Goal: Check status: Check status

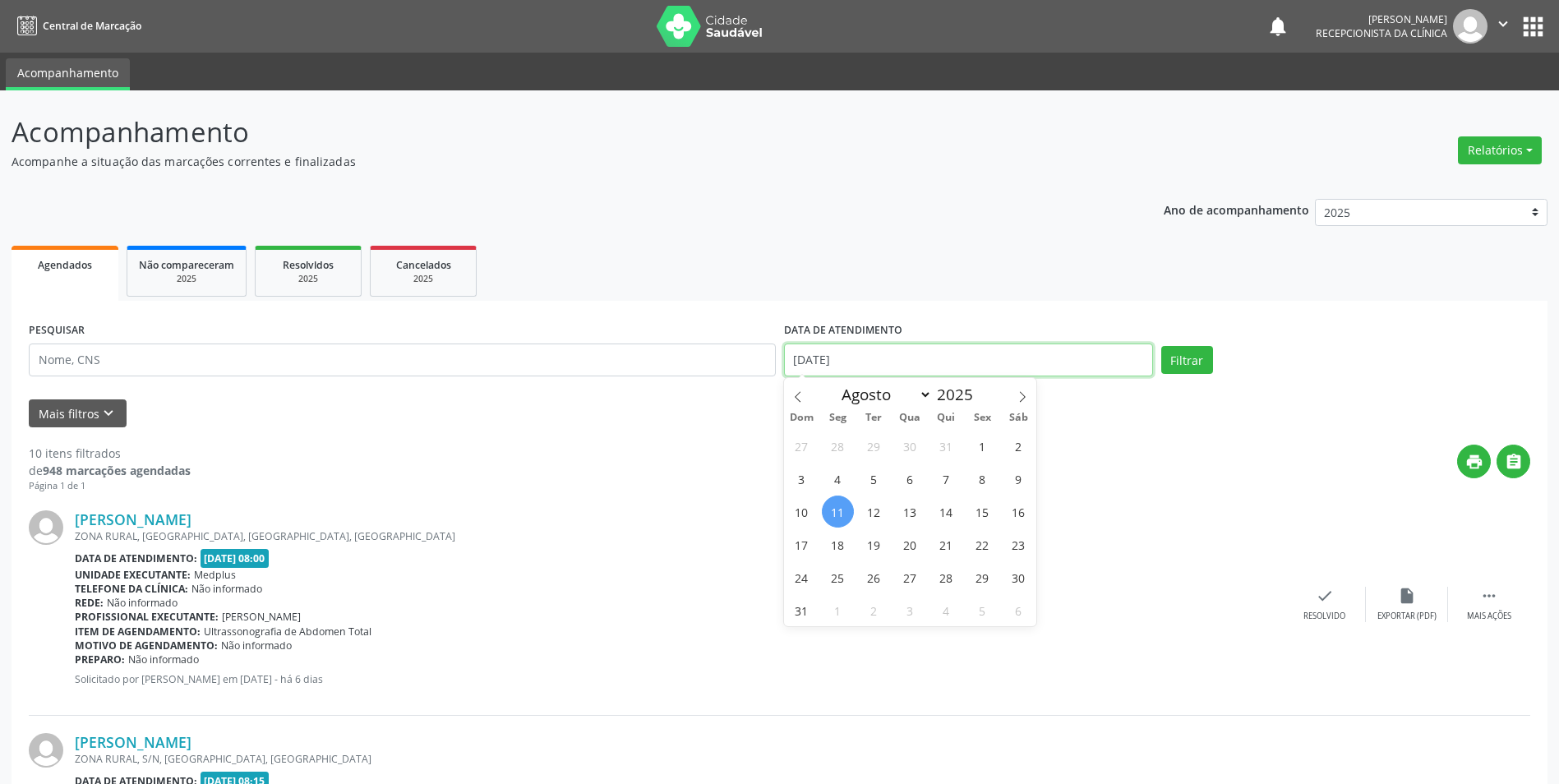
click at [858, 348] on input "[DATE]" at bounding box center [969, 359] width 369 height 33
click at [878, 512] on span "12" at bounding box center [874, 511] width 32 height 32
type input "[DATE]"
click at [878, 512] on span "12" at bounding box center [874, 511] width 32 height 32
click at [1179, 369] on button "Filtrar" at bounding box center [1186, 359] width 51 height 28
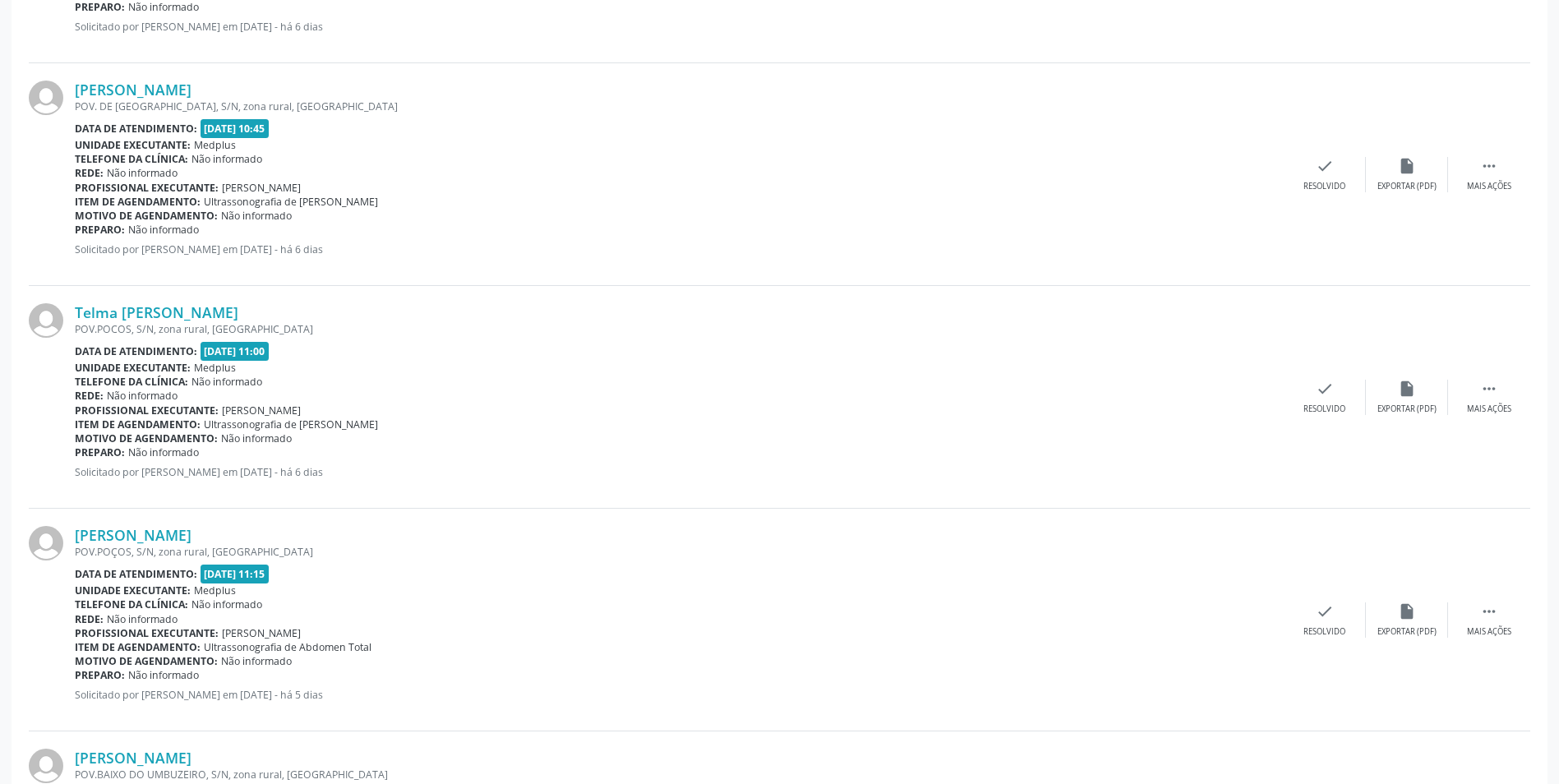
scroll to position [3078, 0]
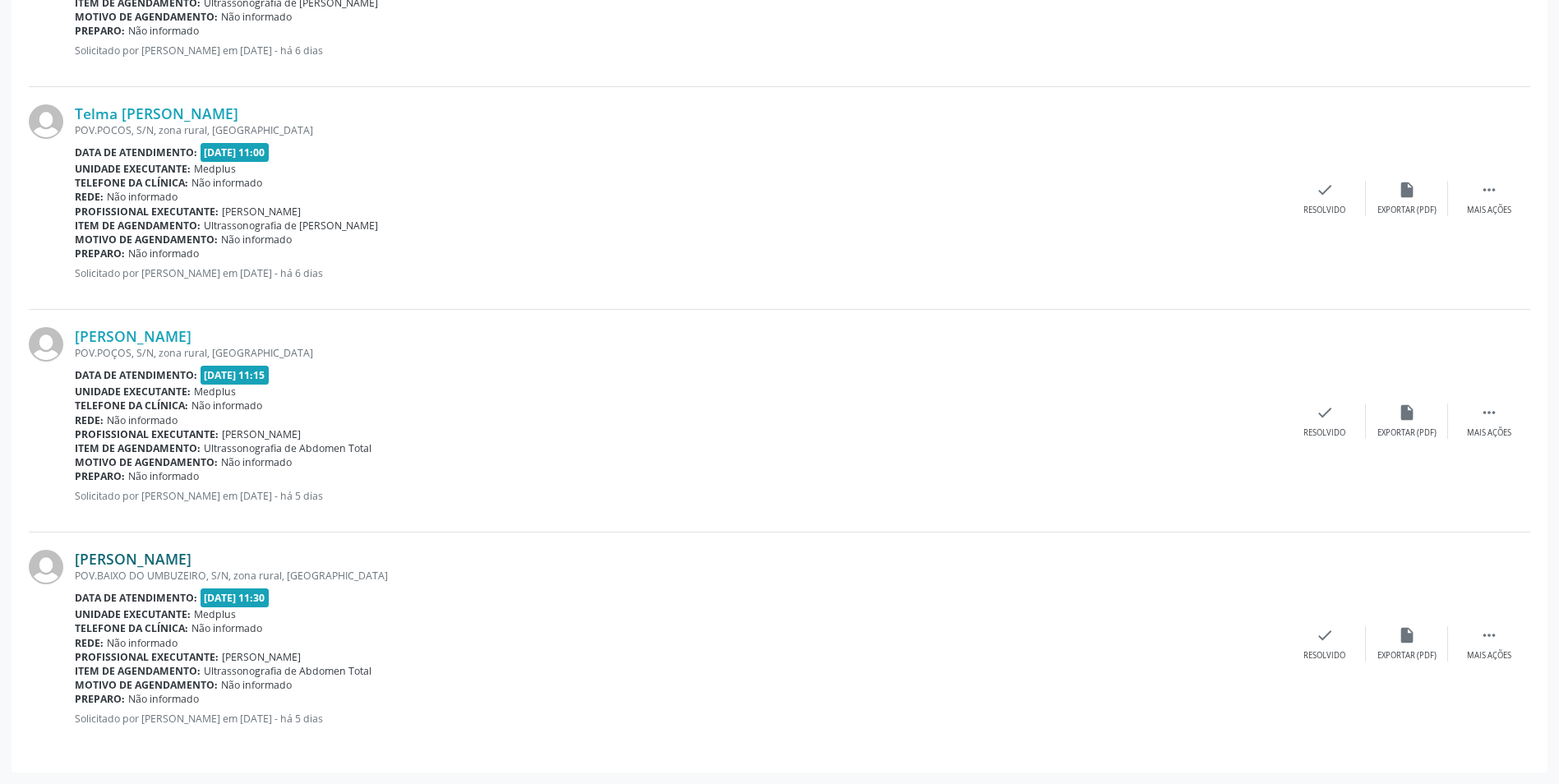
click at [191, 561] on link "[PERSON_NAME]" at bounding box center [133, 558] width 117 height 18
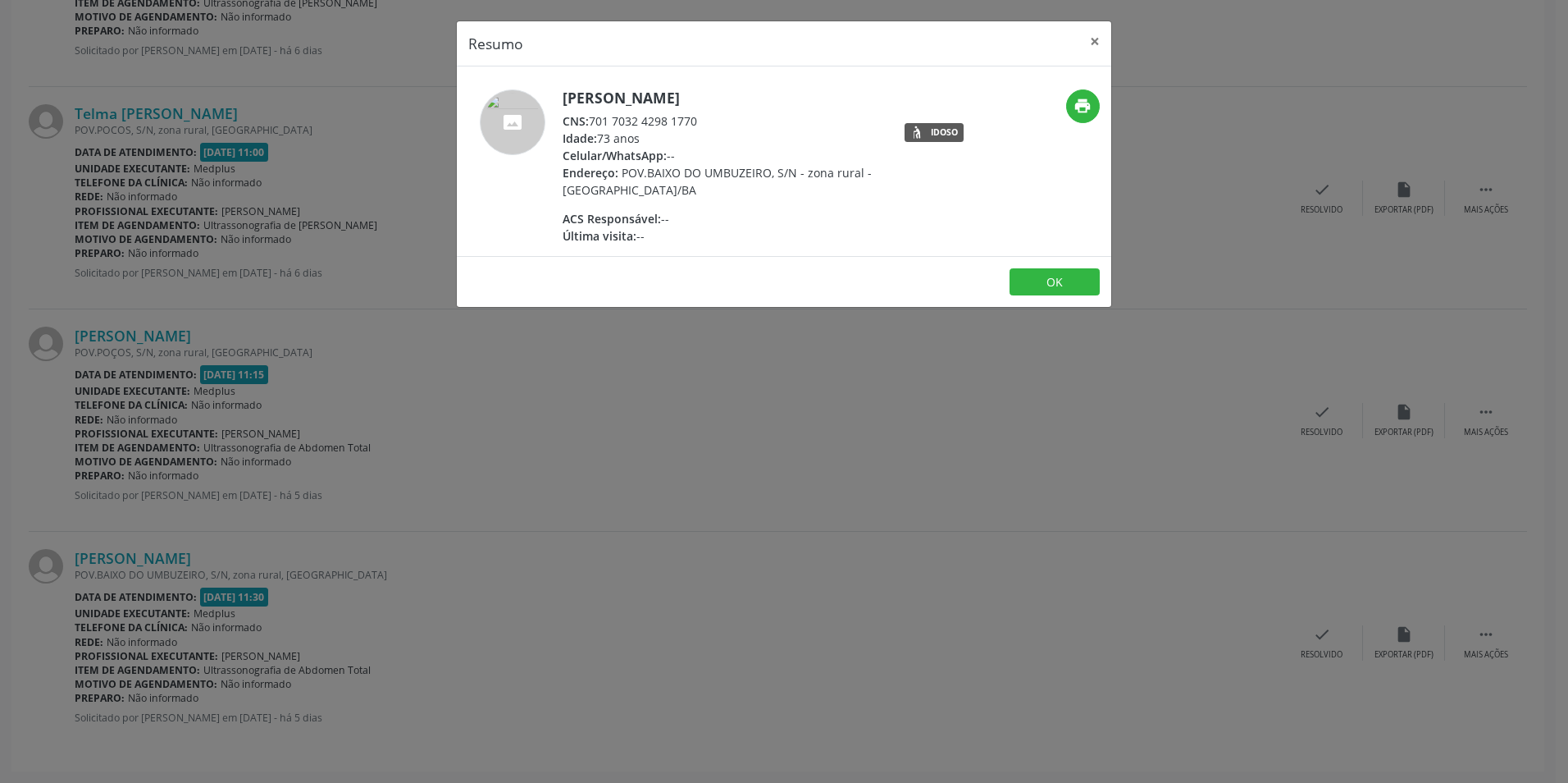
click at [708, 397] on div "Resumo × [PERSON_NAME] do Nascimento CNS: 701 7032 4298 1770 Idade: 73 anos Cel…" at bounding box center [784, 391] width 1568 height 783
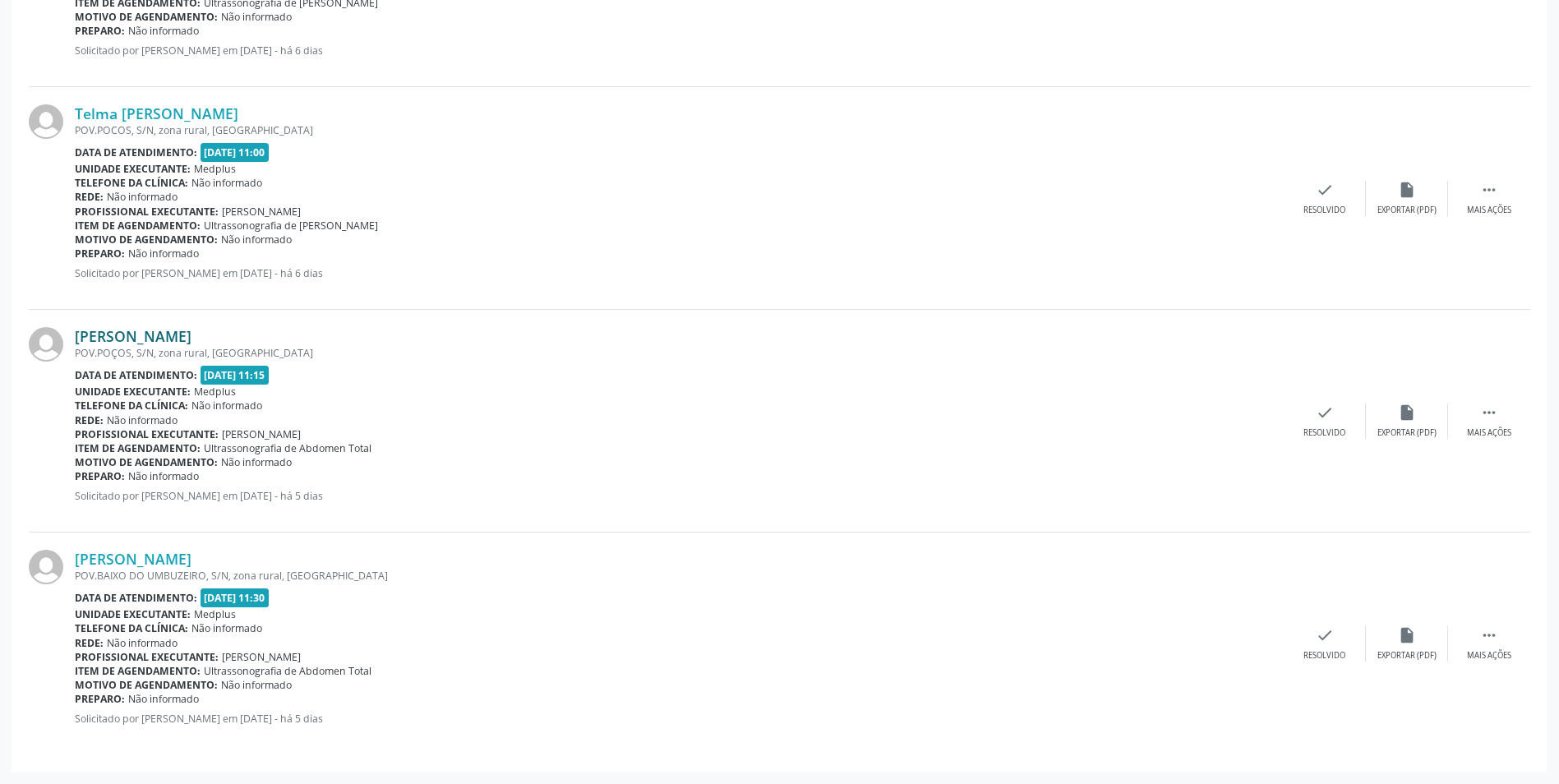
click at [191, 337] on link "[PERSON_NAME]" at bounding box center [133, 335] width 117 height 18
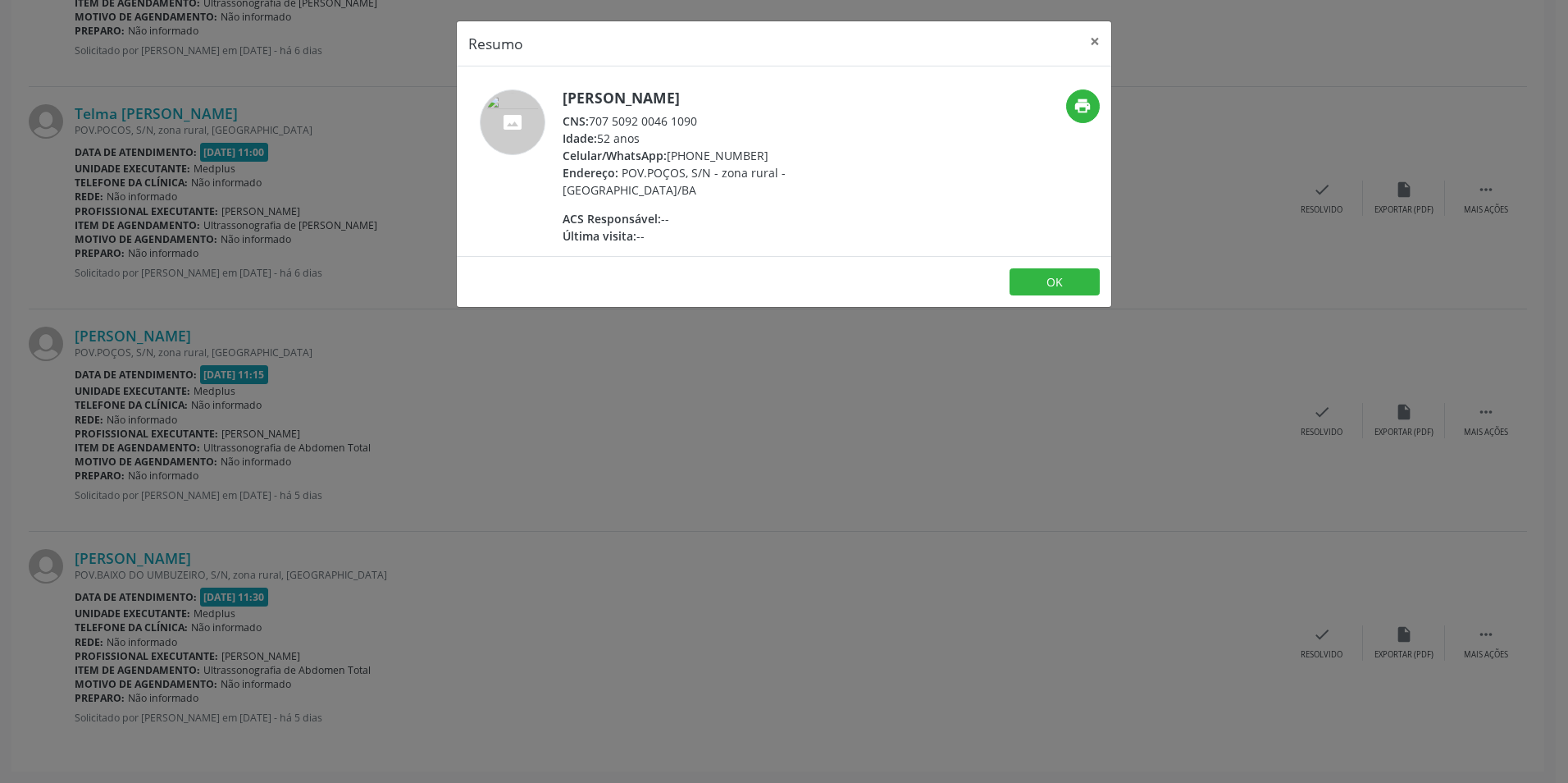
click at [719, 364] on div "Resumo × [PERSON_NAME] CNS: 707 5092 0046 1090 Idade: 52 anos Celular/WhatsApp:…" at bounding box center [784, 391] width 1568 height 783
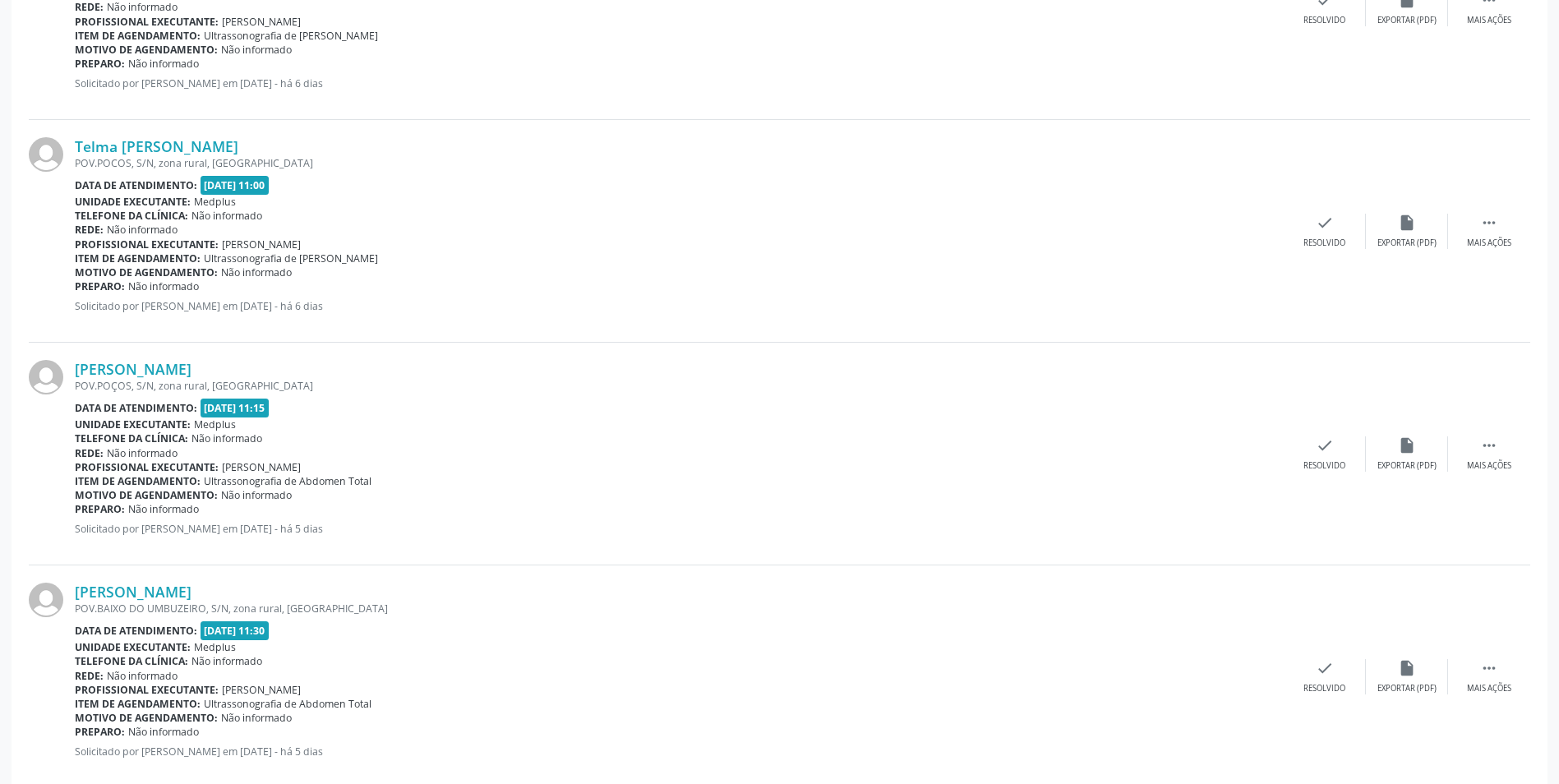
scroll to position [2996, 0]
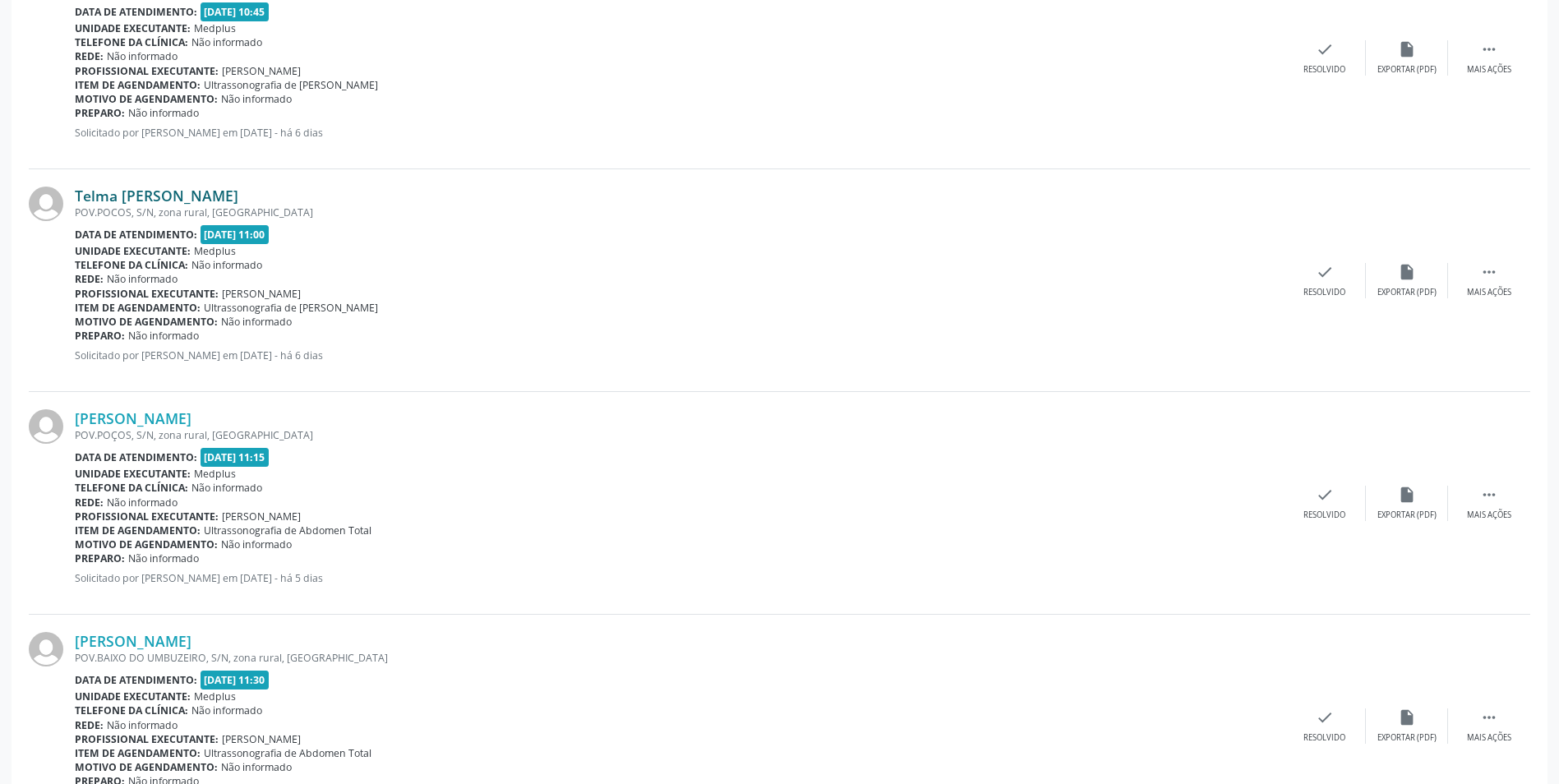
click at [204, 199] on link "Telma [PERSON_NAME]" at bounding box center [157, 195] width 164 height 18
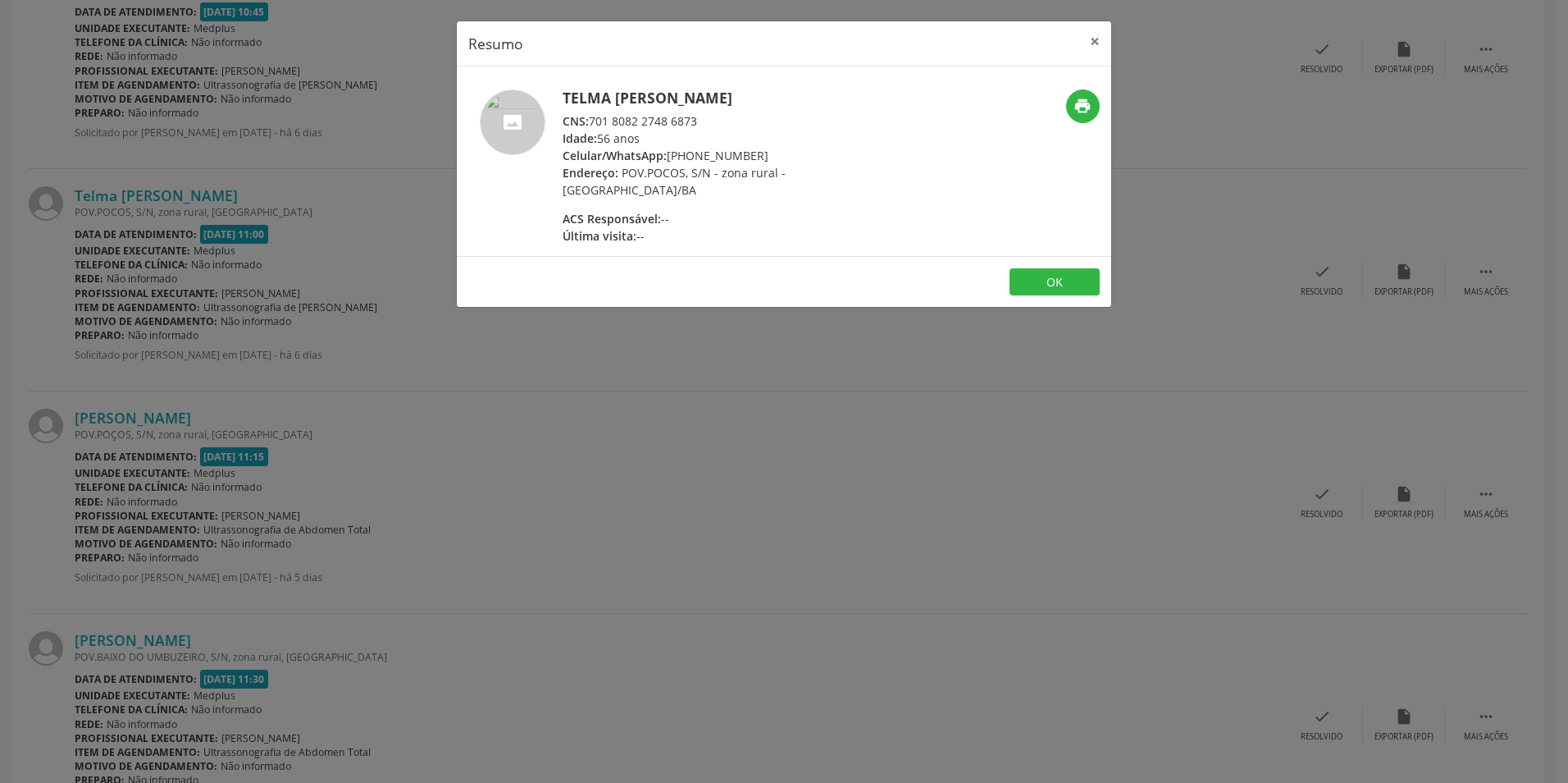
click at [766, 438] on div "Resumo × Telma [PERSON_NAME] CNS: 701 8082 2748 6873 Idade: 56 anos Celular/Wha…" at bounding box center [784, 391] width 1568 height 783
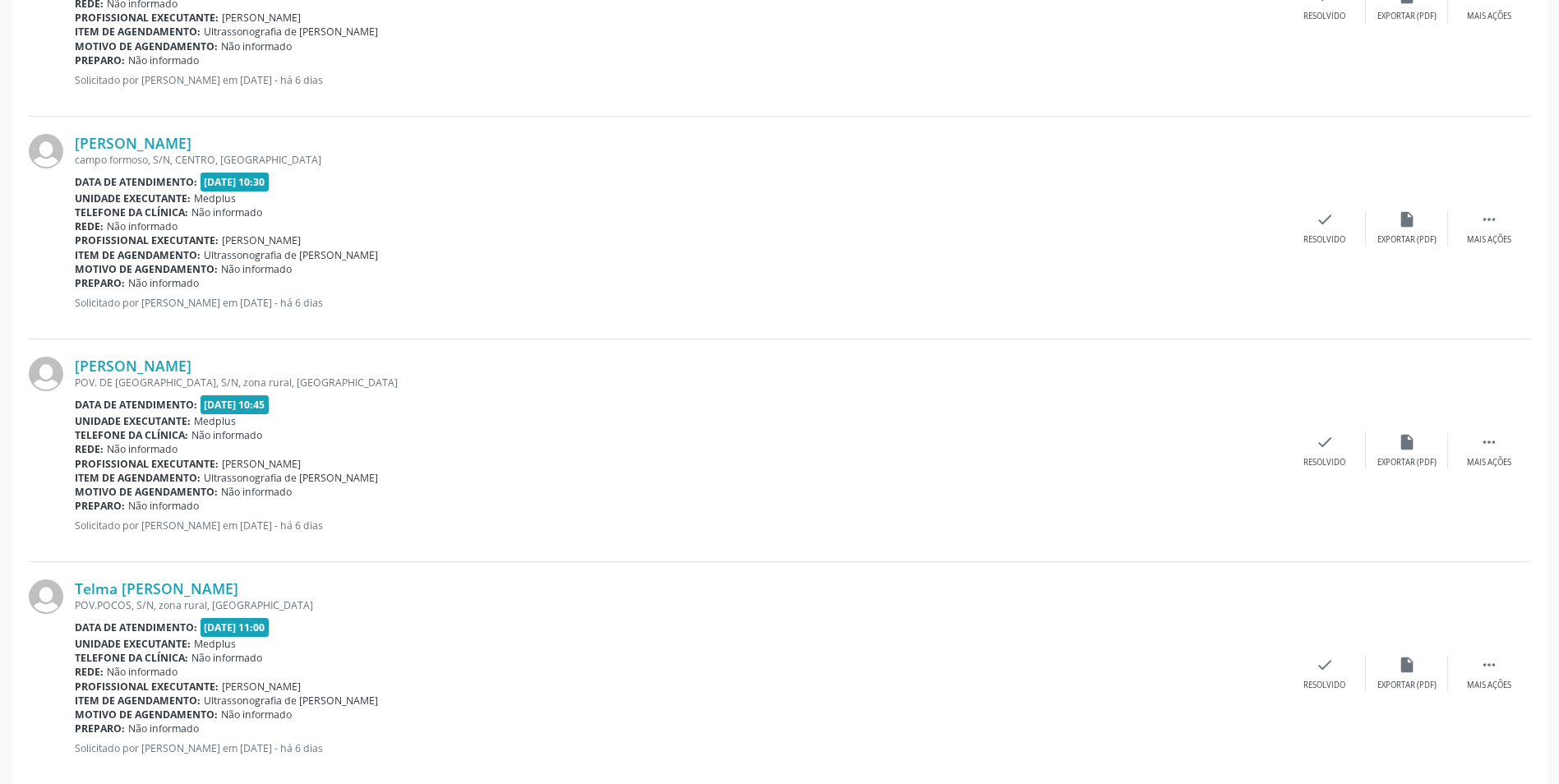
scroll to position [2585, 0]
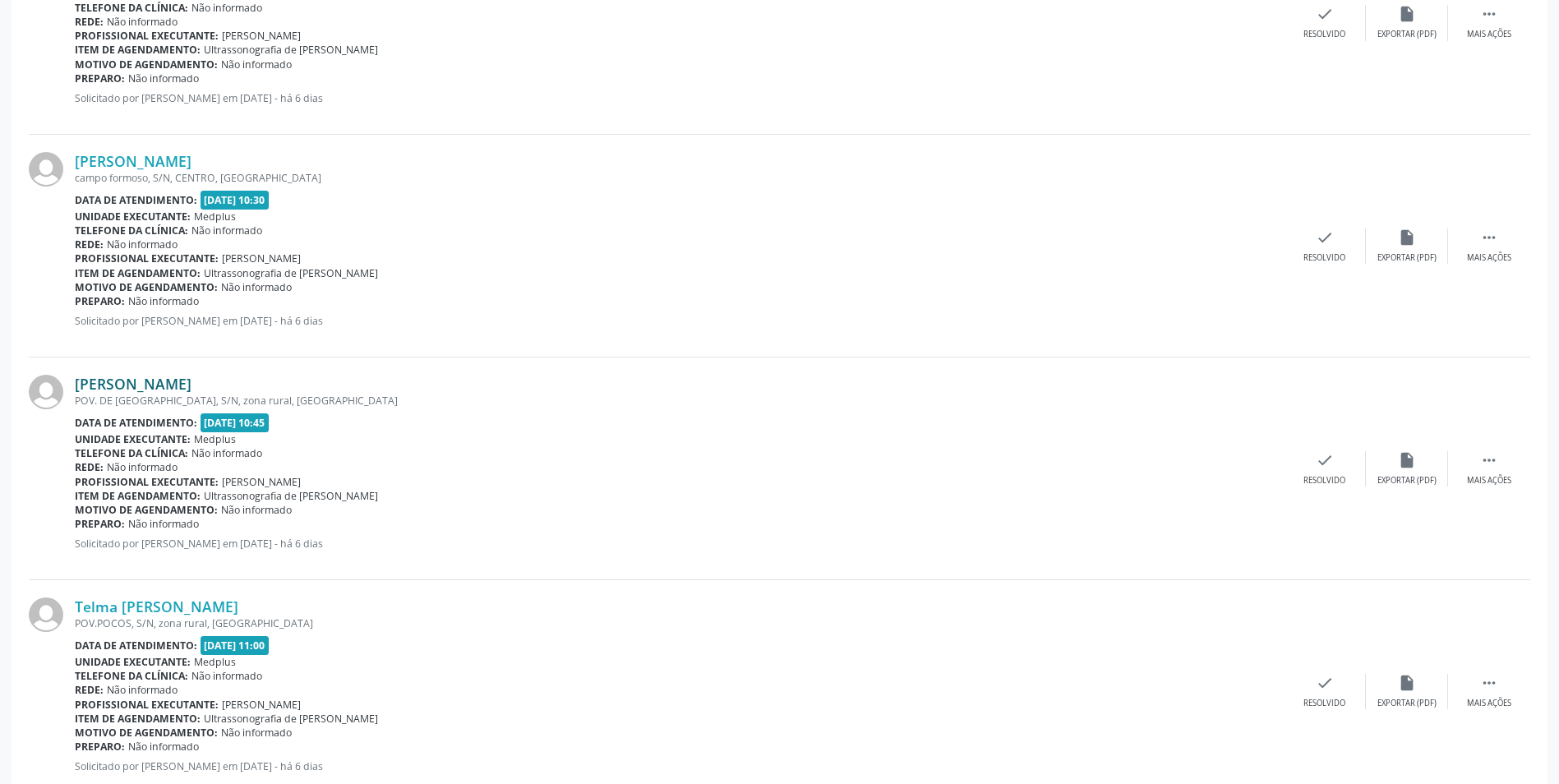
click at [112, 385] on link "[PERSON_NAME]" at bounding box center [133, 383] width 117 height 18
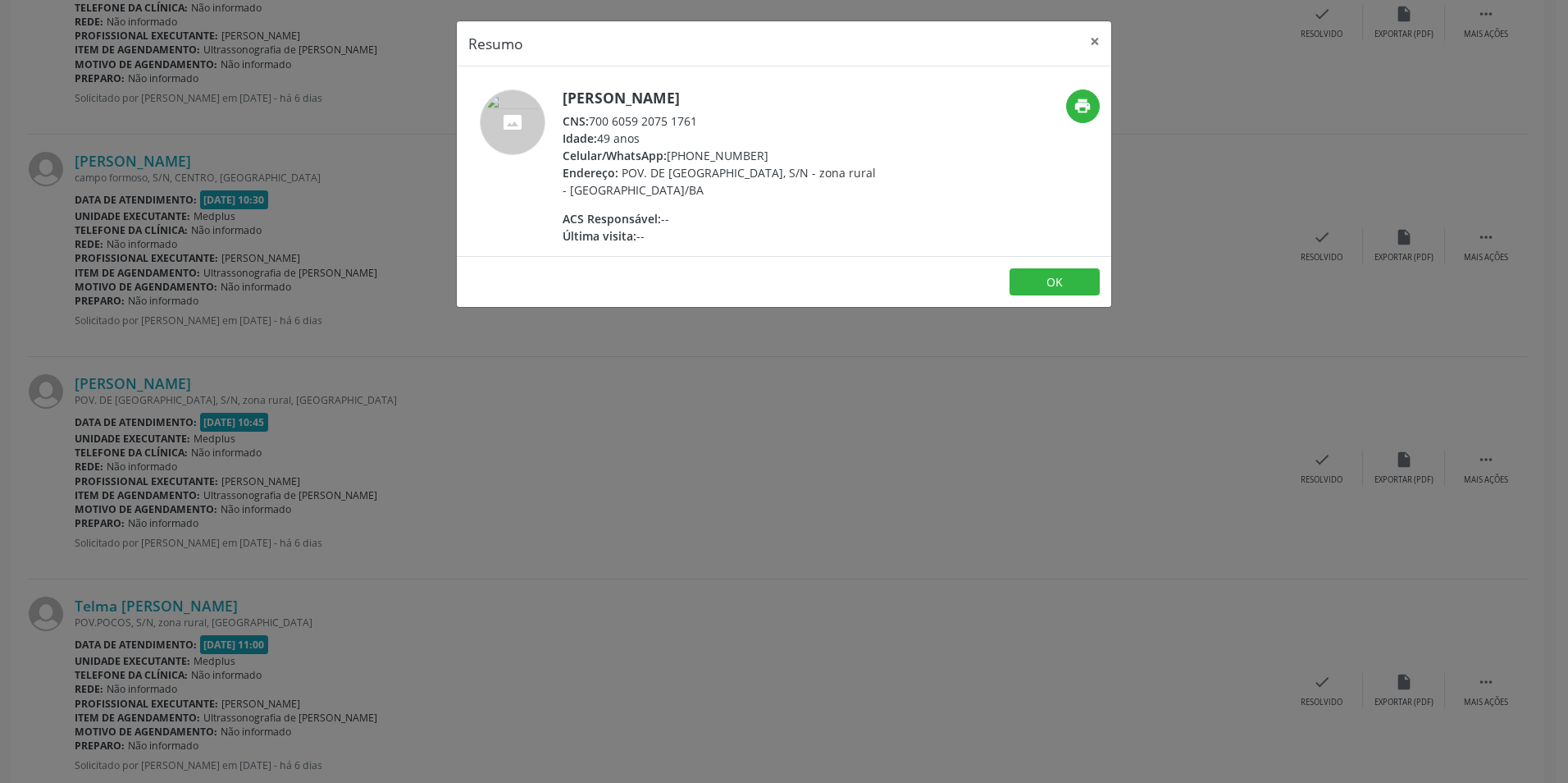
click at [671, 428] on div "Resumo × [PERSON_NAME] CNS: 700 6059 2075 1761 Idade: 49 anos Celular/WhatsApp:…" at bounding box center [784, 391] width 1568 height 783
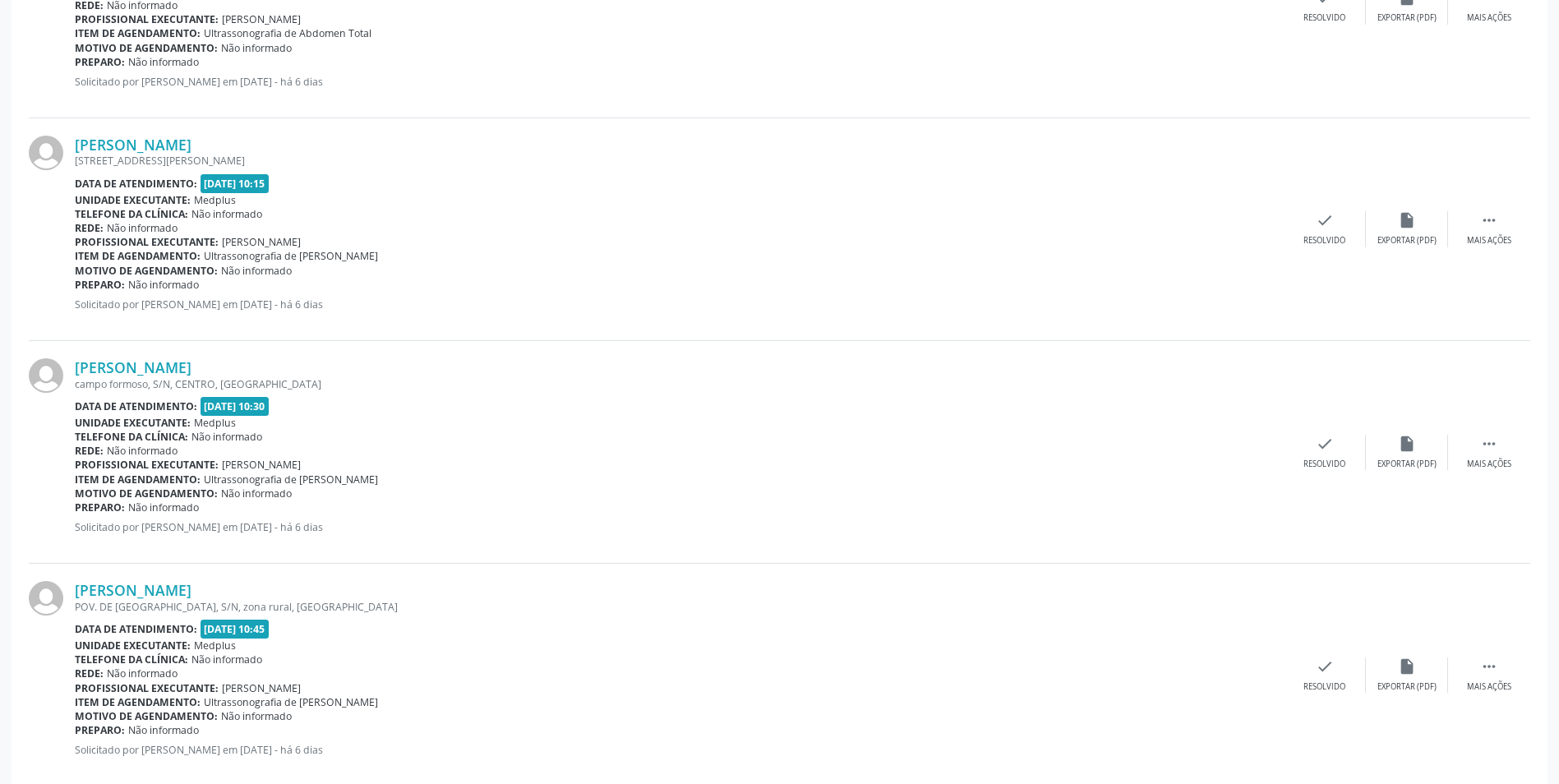
scroll to position [2339, 0]
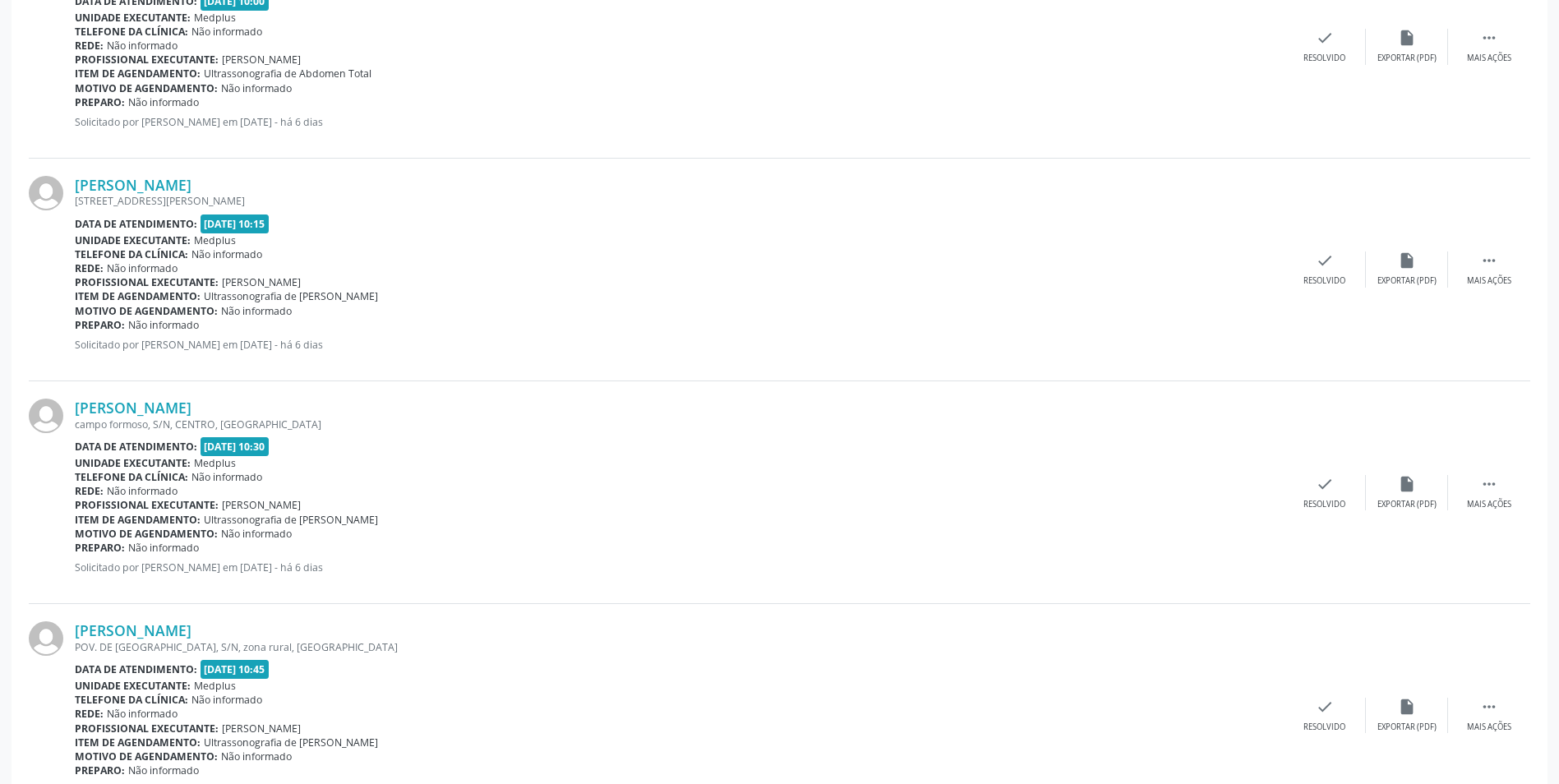
click at [179, 394] on div "[PERSON_NAME] [GEOGRAPHIC_DATA], S/N, CENTRO, [GEOGRAPHIC_DATA] Data de atendim…" at bounding box center [779, 492] width 1501 height 222
click at [175, 409] on link "[PERSON_NAME]" at bounding box center [133, 407] width 117 height 18
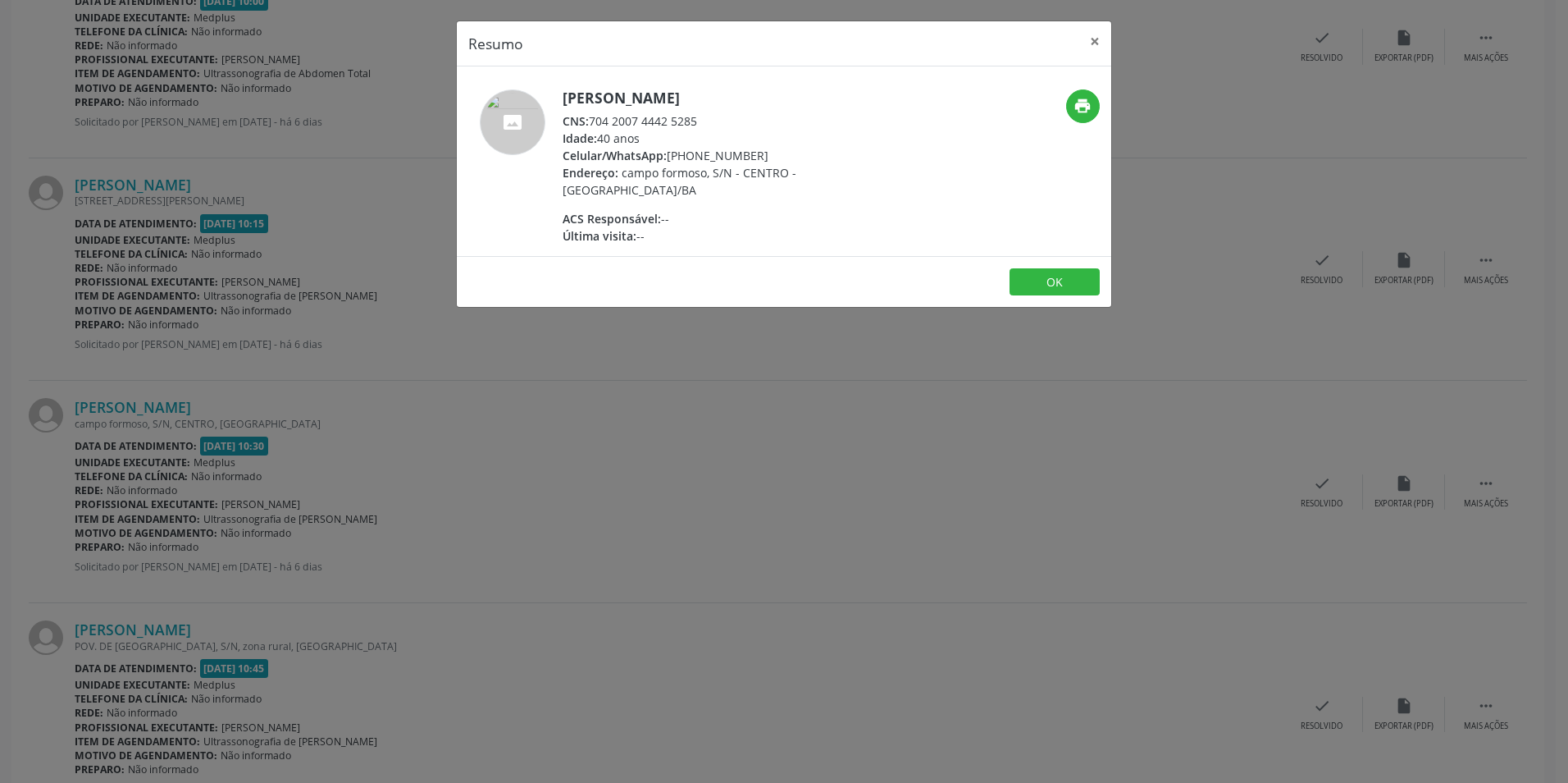
click at [1035, 409] on div "Resumo × [PERSON_NAME] CNS: 704 2007 4442 5285 Idade: 40 anos Celular/WhatsApp:…" at bounding box center [784, 391] width 1568 height 783
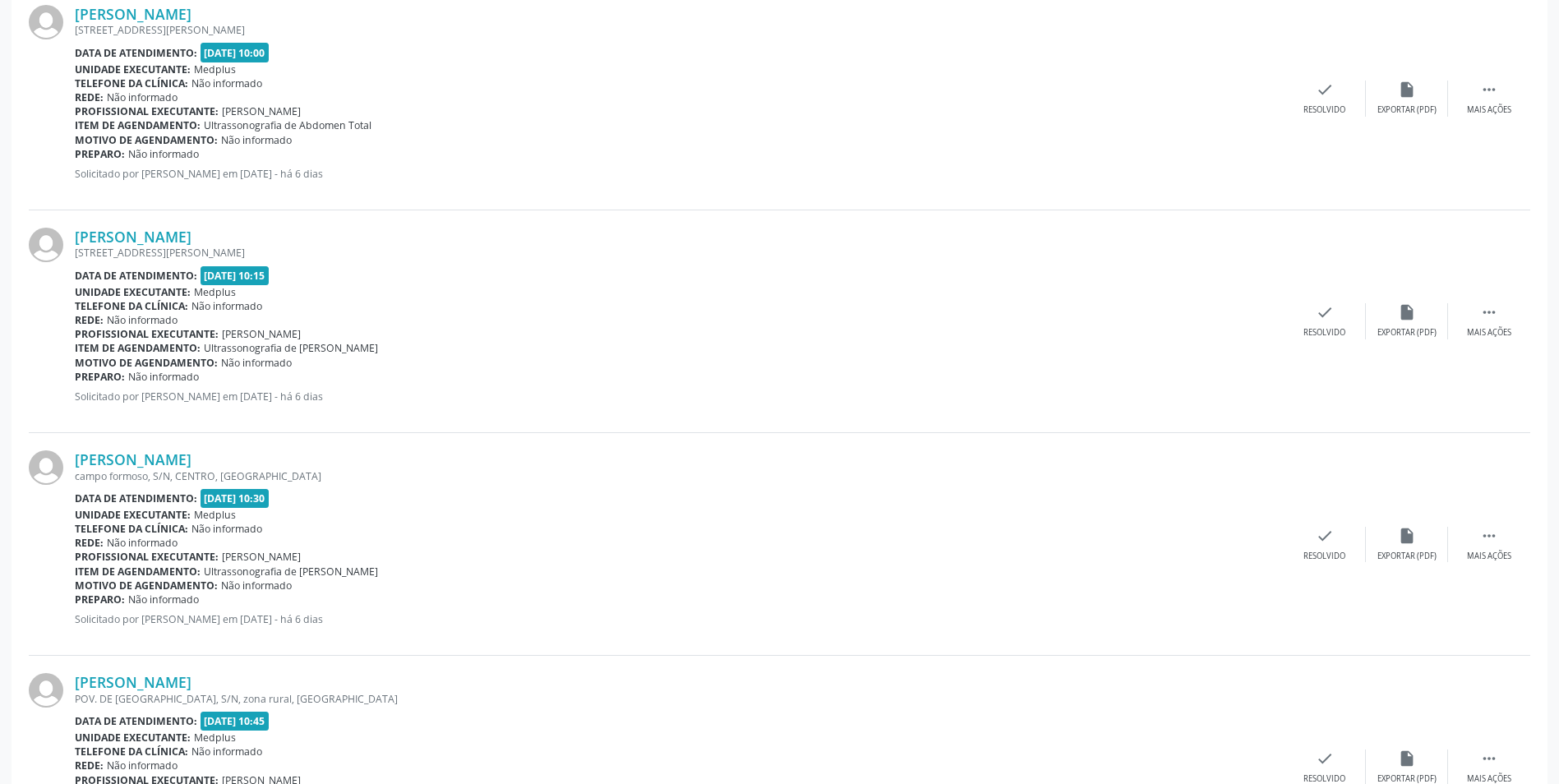
scroll to position [2174, 0]
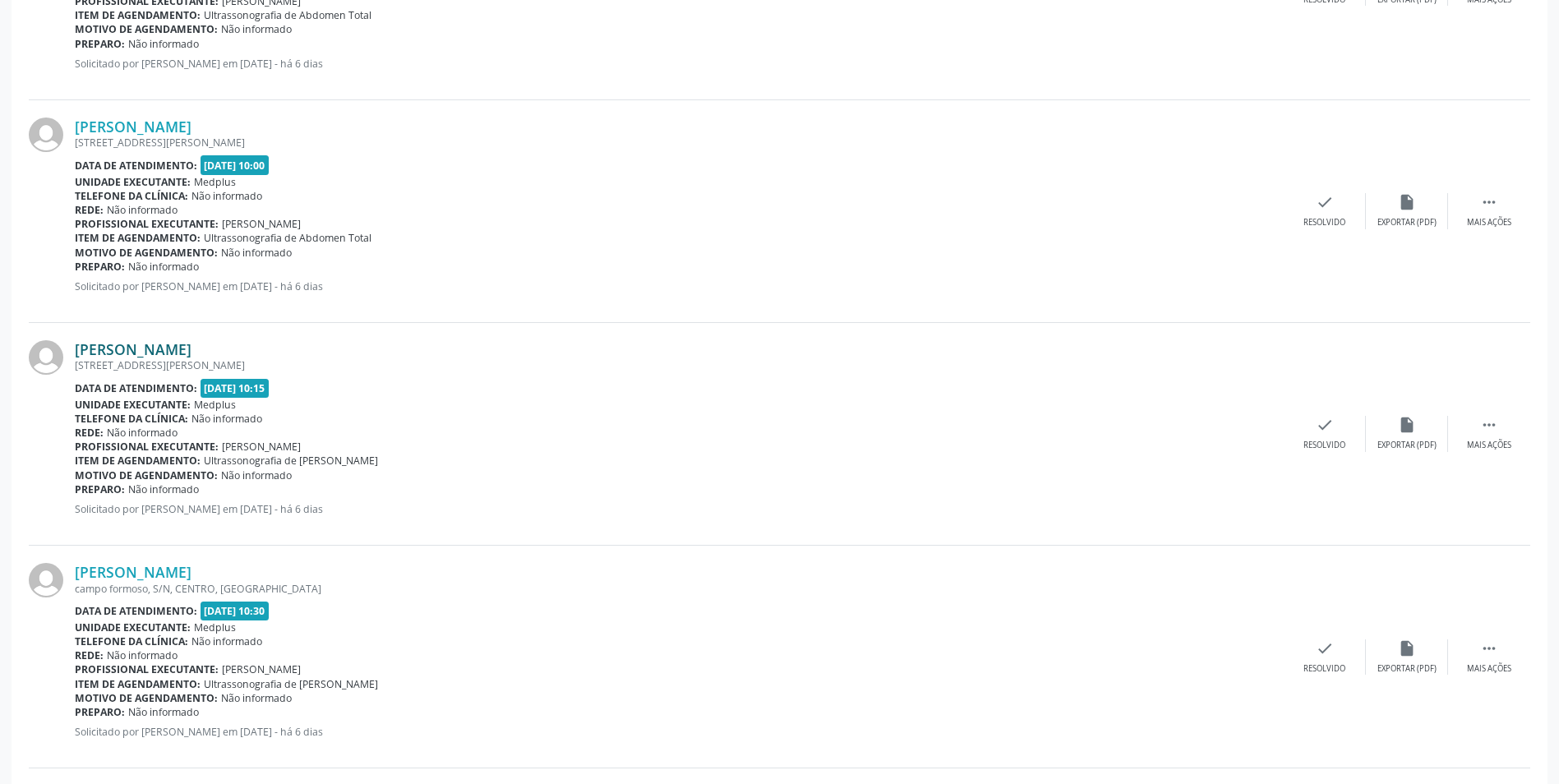
click at [111, 351] on link "[PERSON_NAME]" at bounding box center [133, 349] width 117 height 18
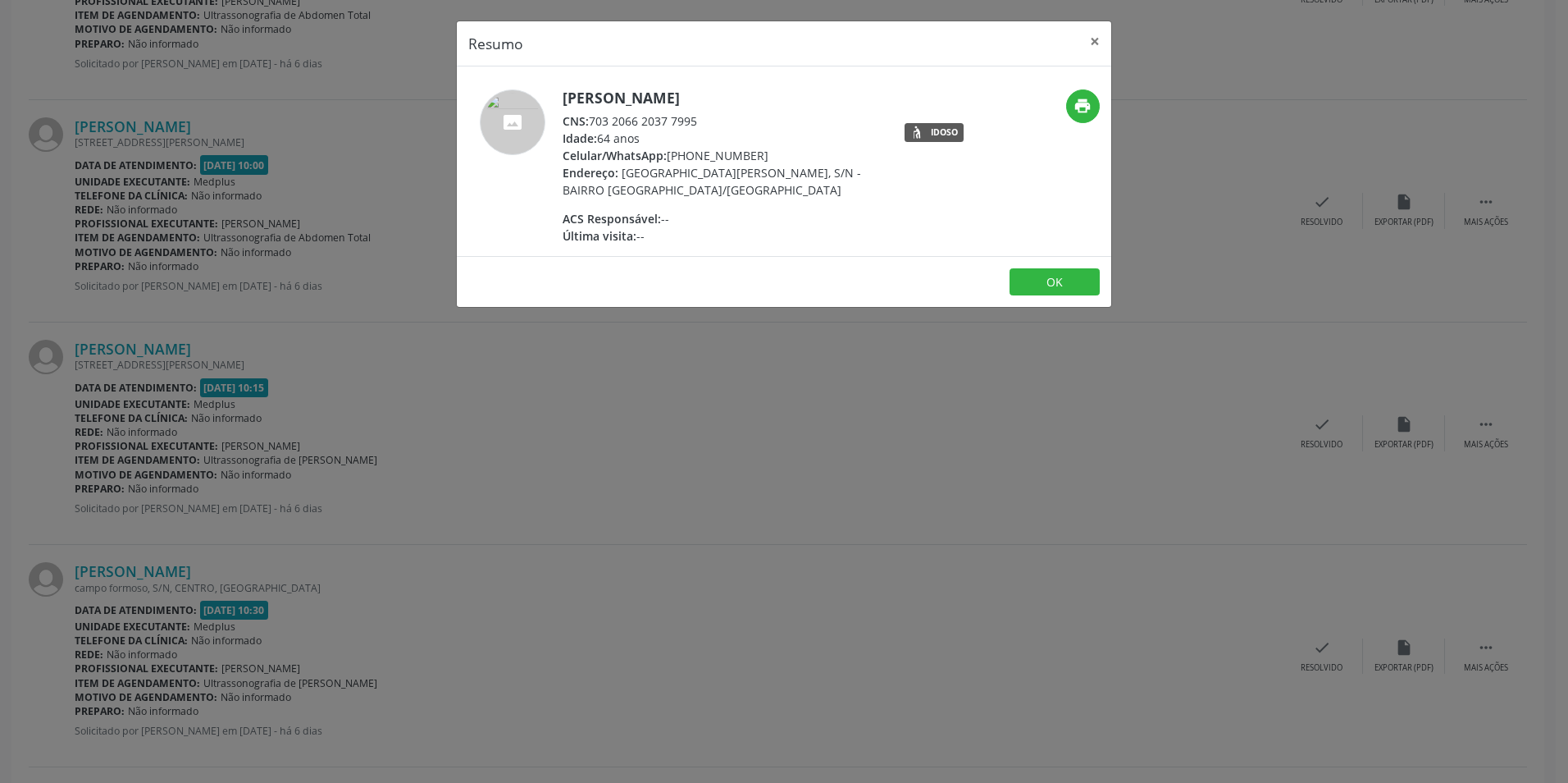
click at [731, 388] on div "Resumo × [PERSON_NAME] CNS: 703 2066 2037 7995 Idade: 64 anos Celular/WhatsApp:…" at bounding box center [784, 391] width 1568 height 783
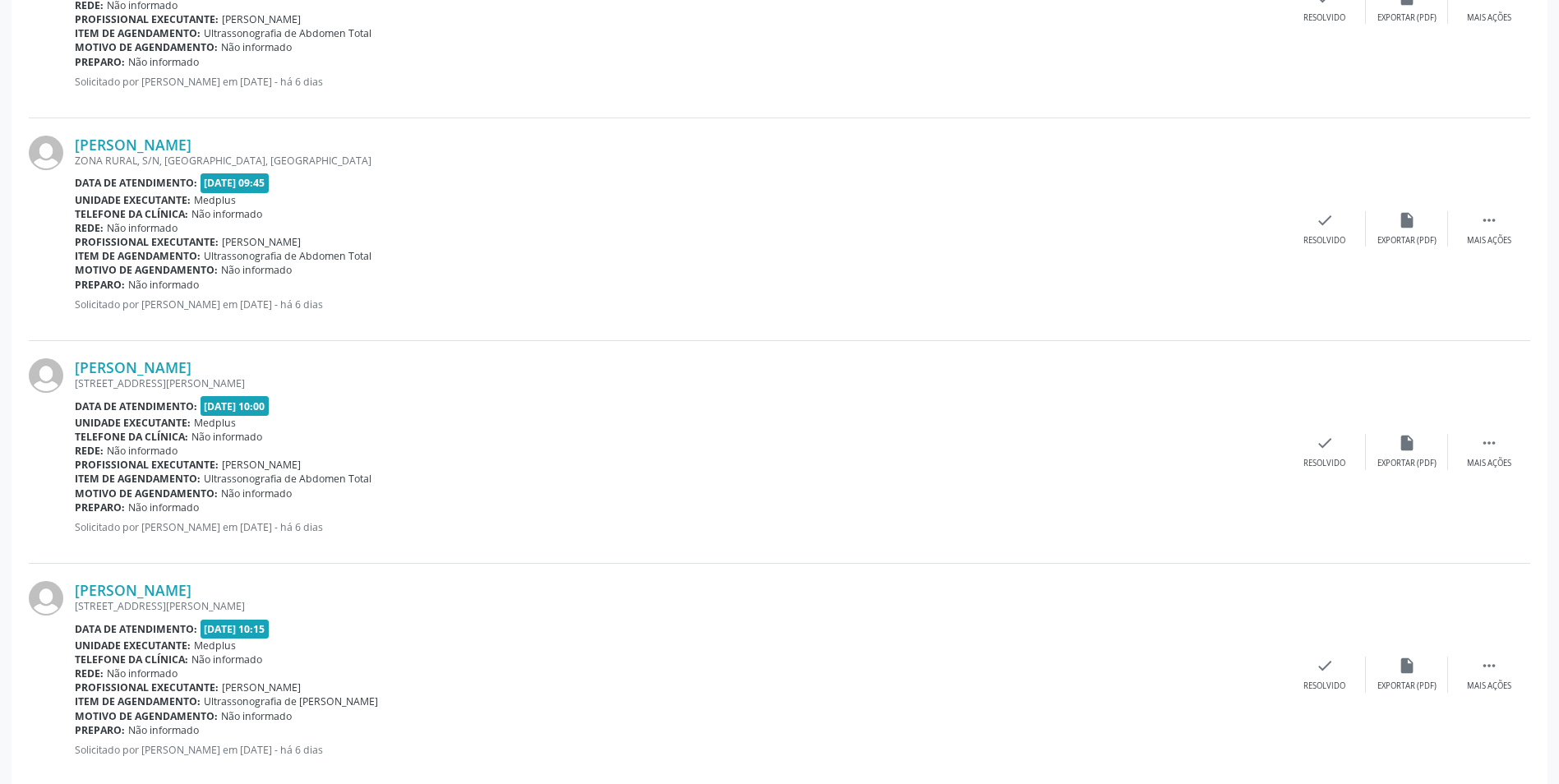
scroll to position [1928, 0]
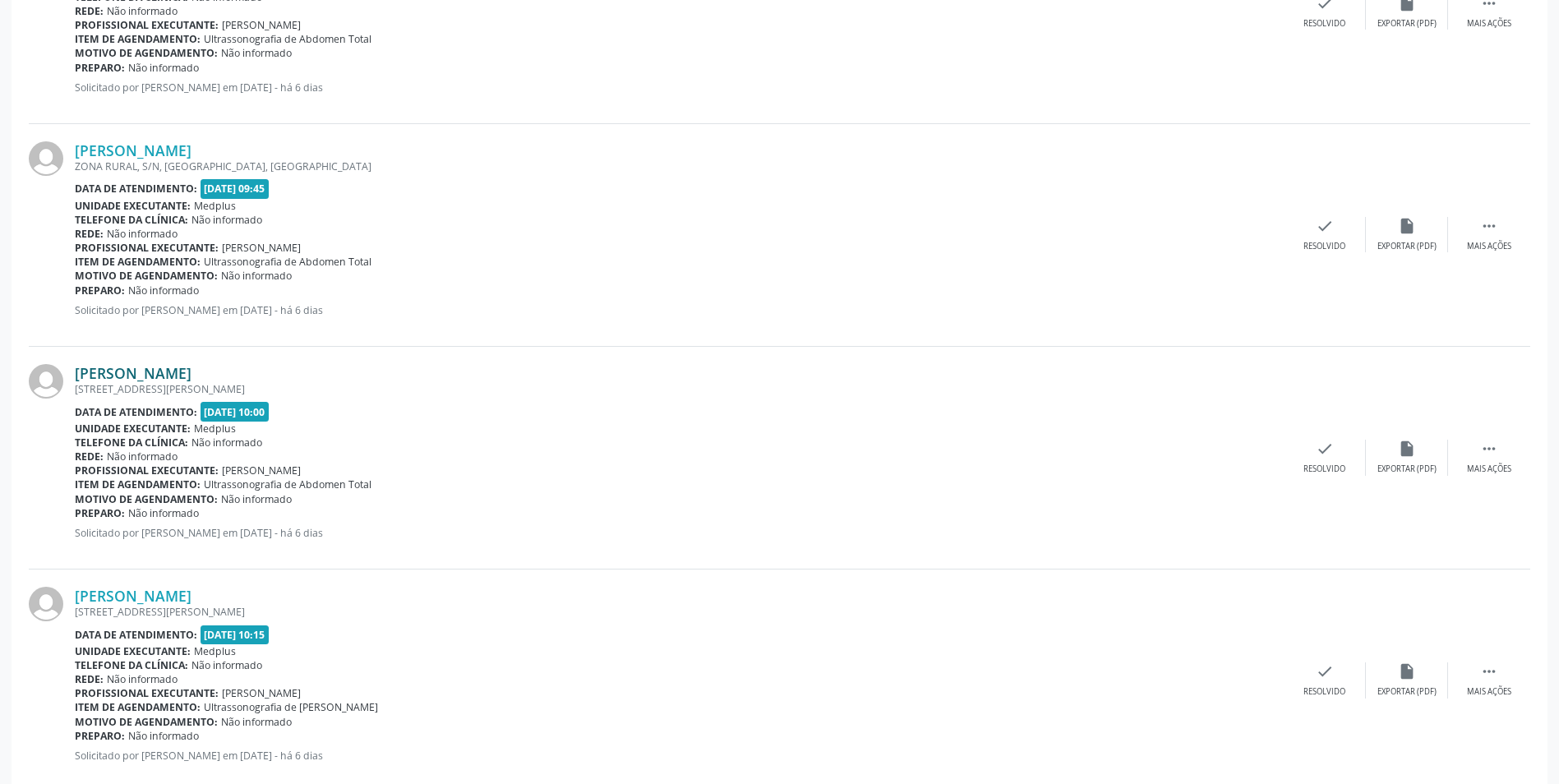
click at [191, 373] on link "[PERSON_NAME]" at bounding box center [133, 373] width 117 height 18
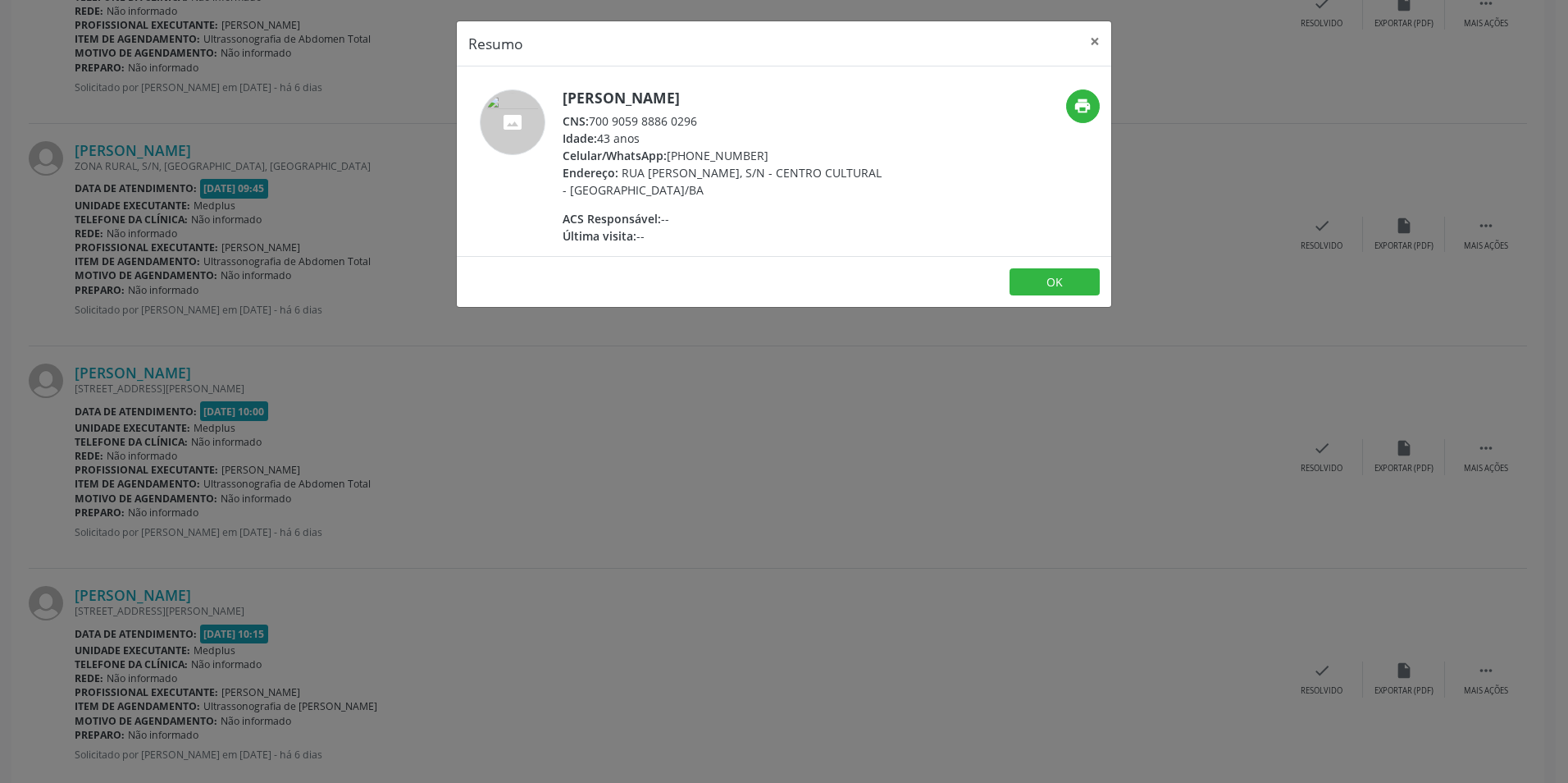
click at [843, 324] on div "Resumo × [PERSON_NAME] CNS: 700 9059 8886 0296 Idade: 43 anos Celular/WhatsApp:…" at bounding box center [784, 391] width 1568 height 783
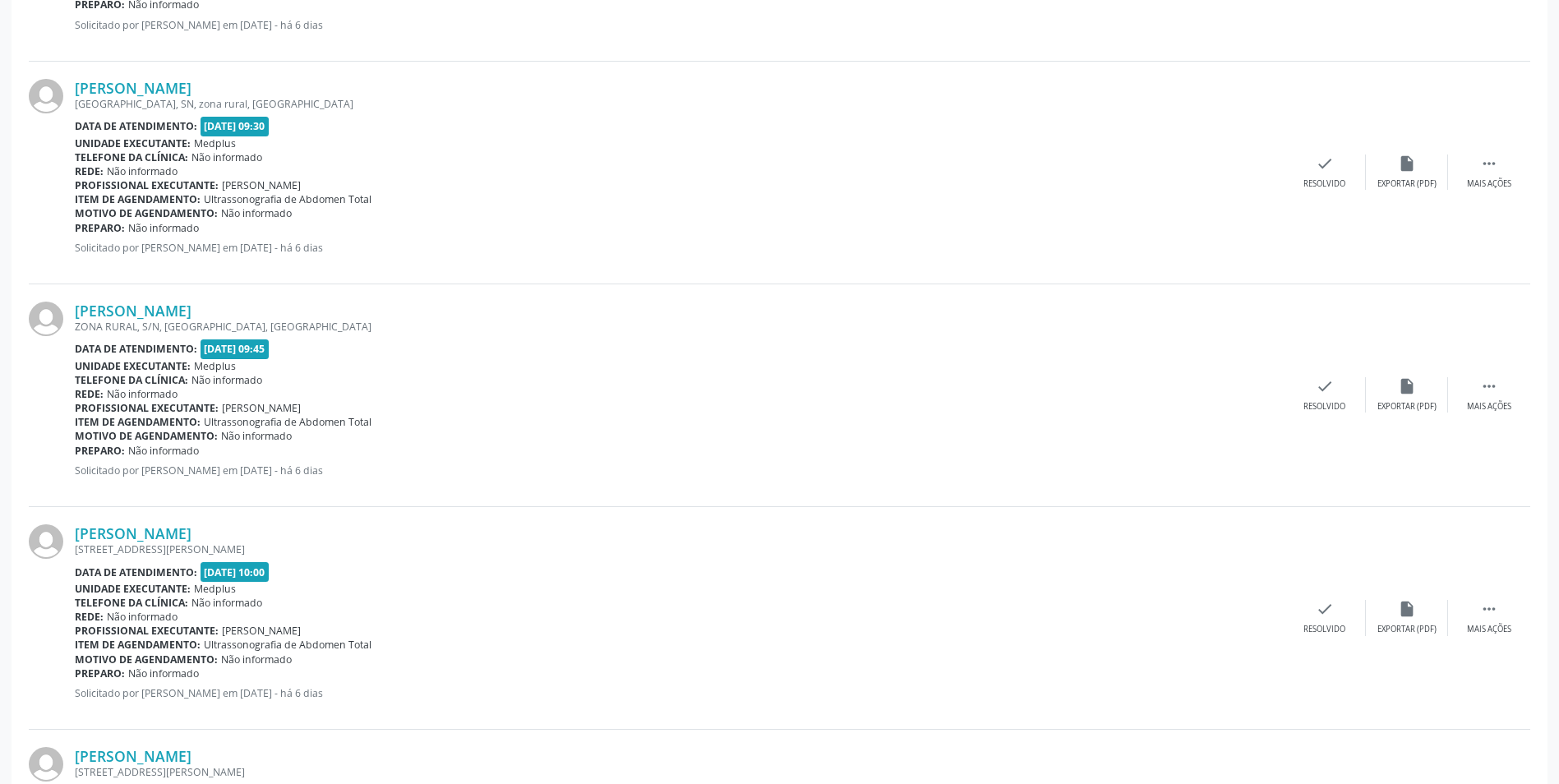
scroll to position [1764, 0]
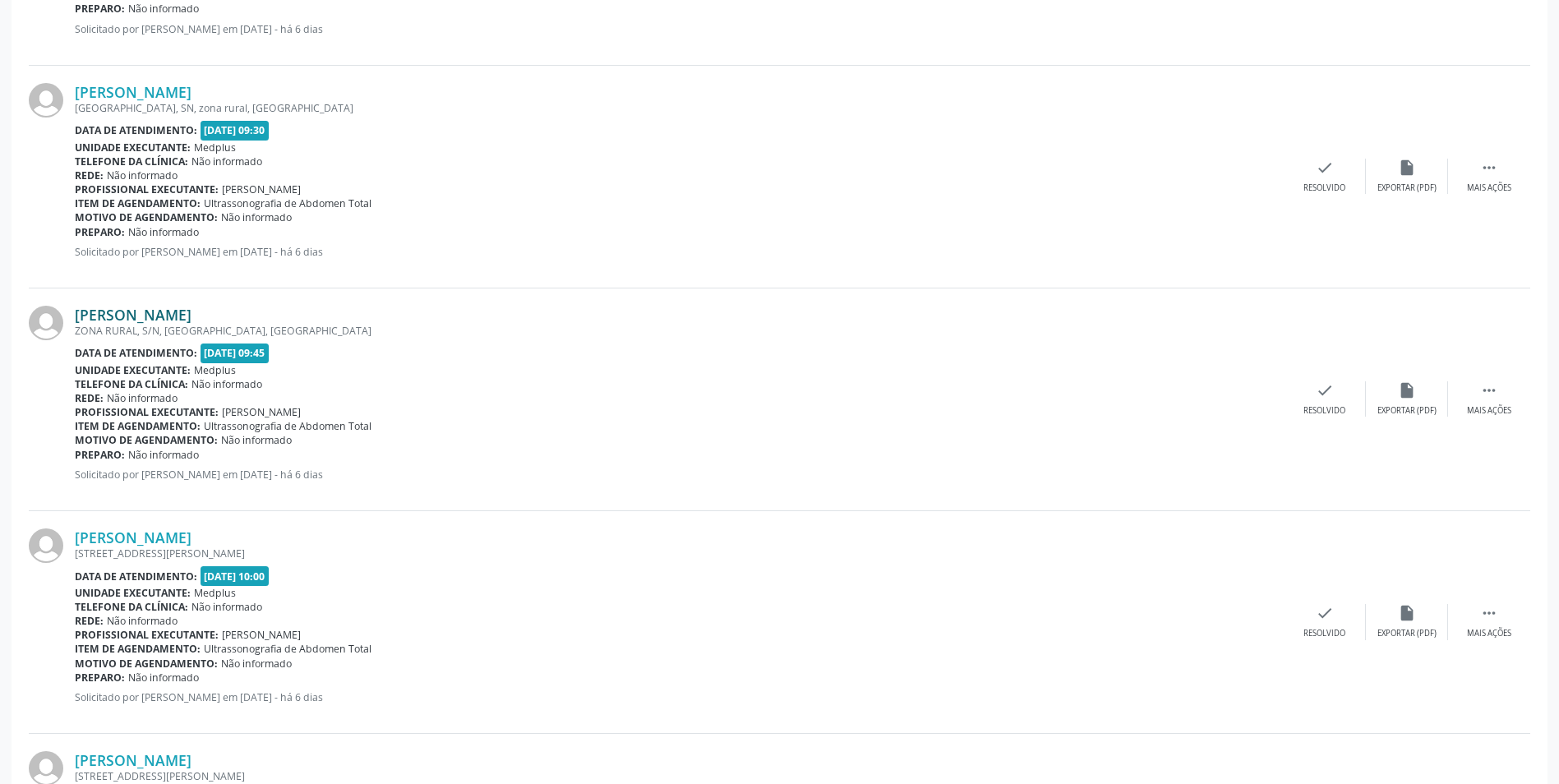
click at [88, 313] on link "[PERSON_NAME]" at bounding box center [133, 315] width 117 height 18
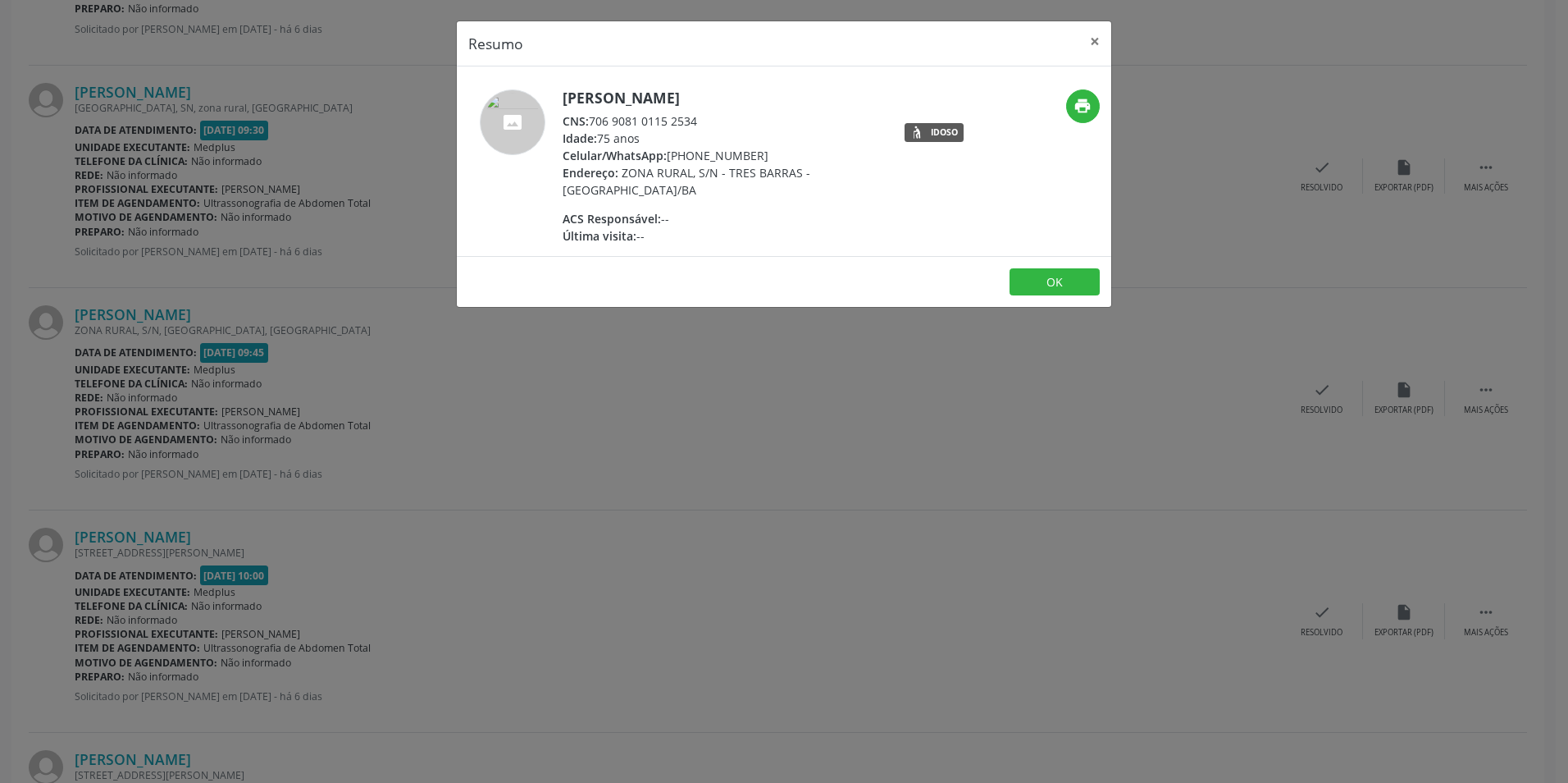
click at [510, 409] on div "Resumo × [PERSON_NAME] CNS: 706 9081 0115 2534 Idade: 75 anos Celular/WhatsApp:…" at bounding box center [784, 391] width 1568 height 783
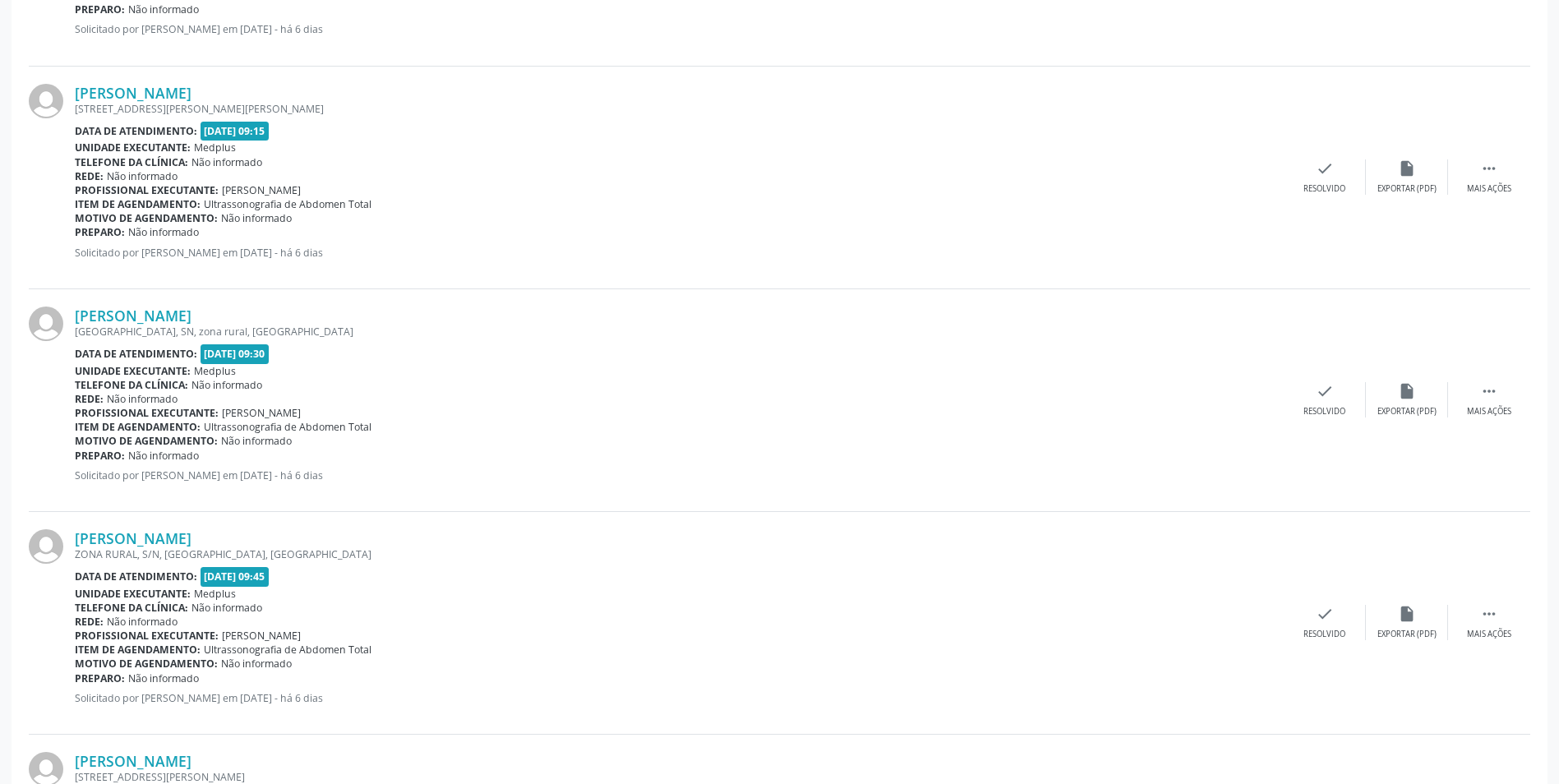
scroll to position [1518, 0]
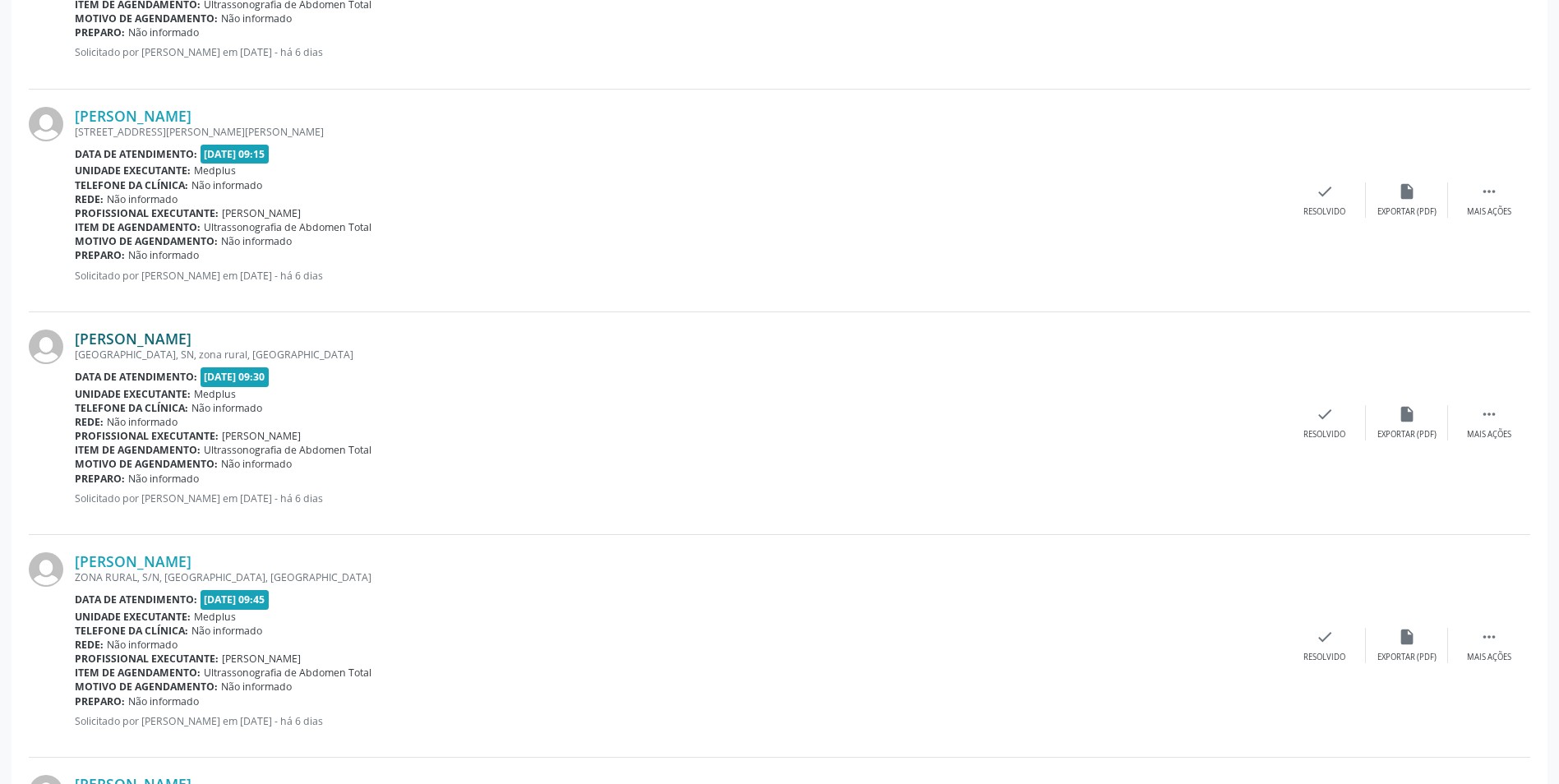
click at [158, 338] on link "[PERSON_NAME]" at bounding box center [133, 338] width 117 height 18
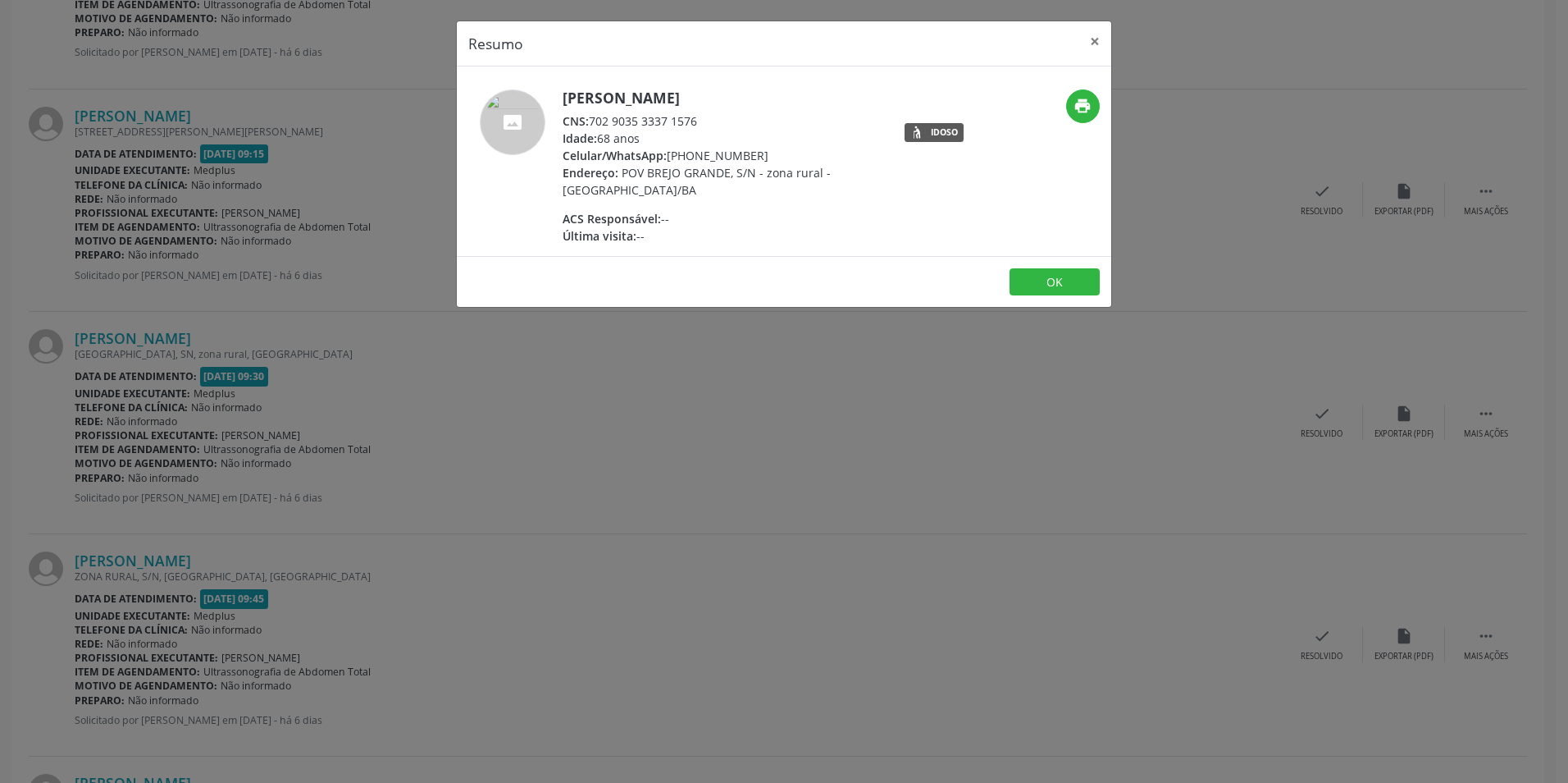
click at [612, 363] on div "Resumo × [PERSON_NAME] CNS: 702 9035 3337 1576 Idade: 68 anos Celular/WhatsApp:…" at bounding box center [784, 391] width 1568 height 783
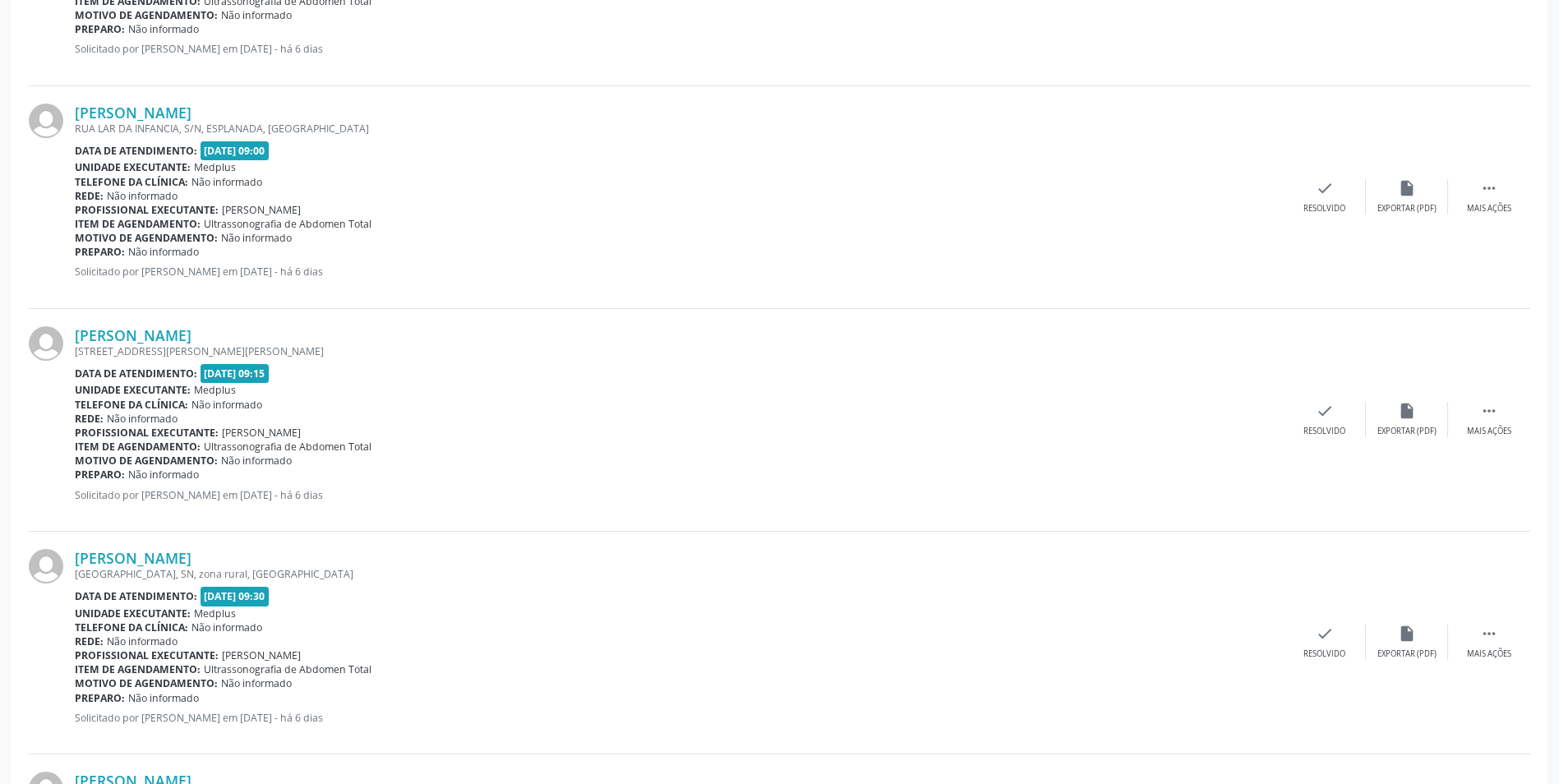
scroll to position [1271, 0]
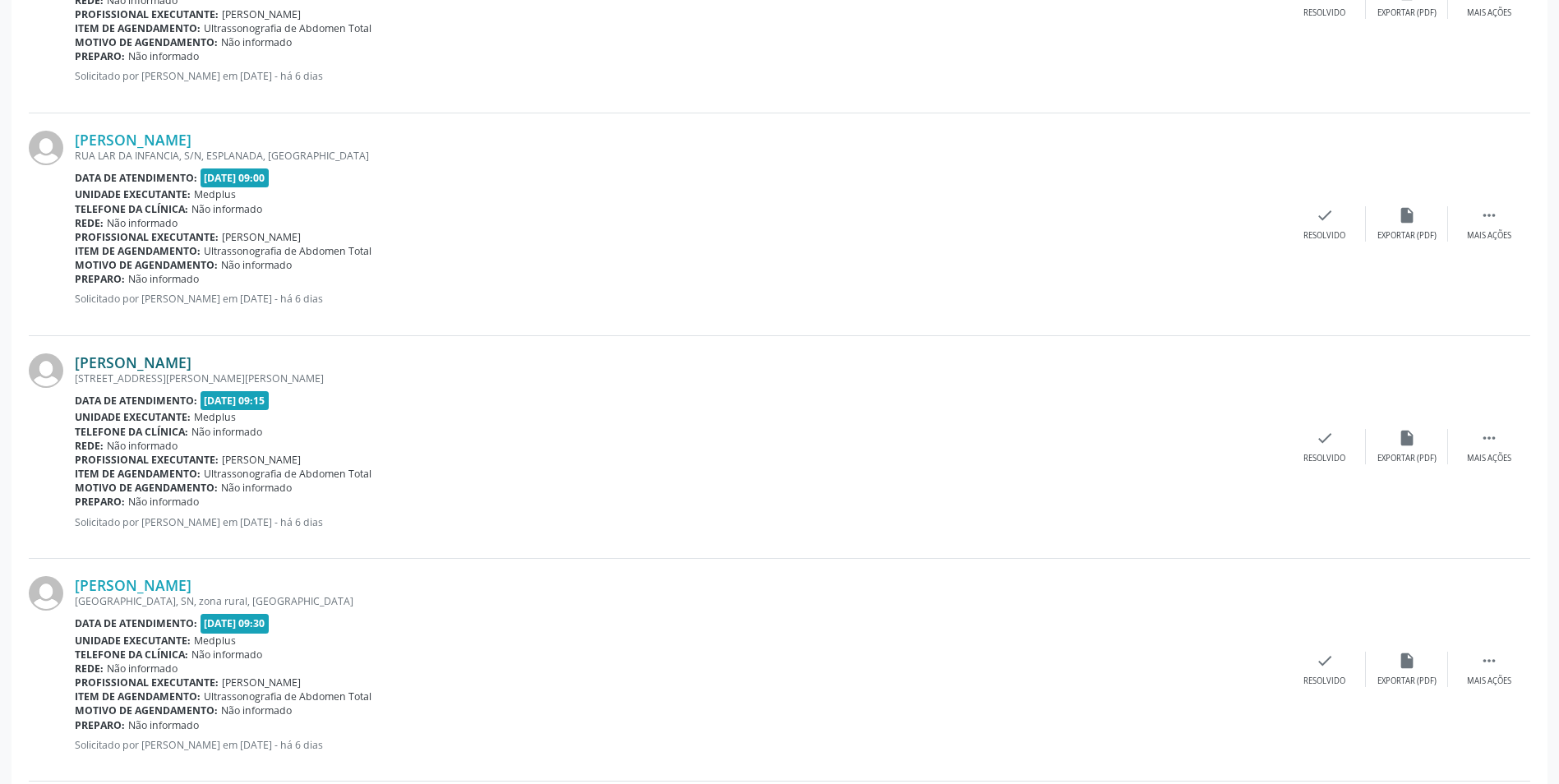
click at [191, 356] on link "[PERSON_NAME]" at bounding box center [133, 362] width 117 height 18
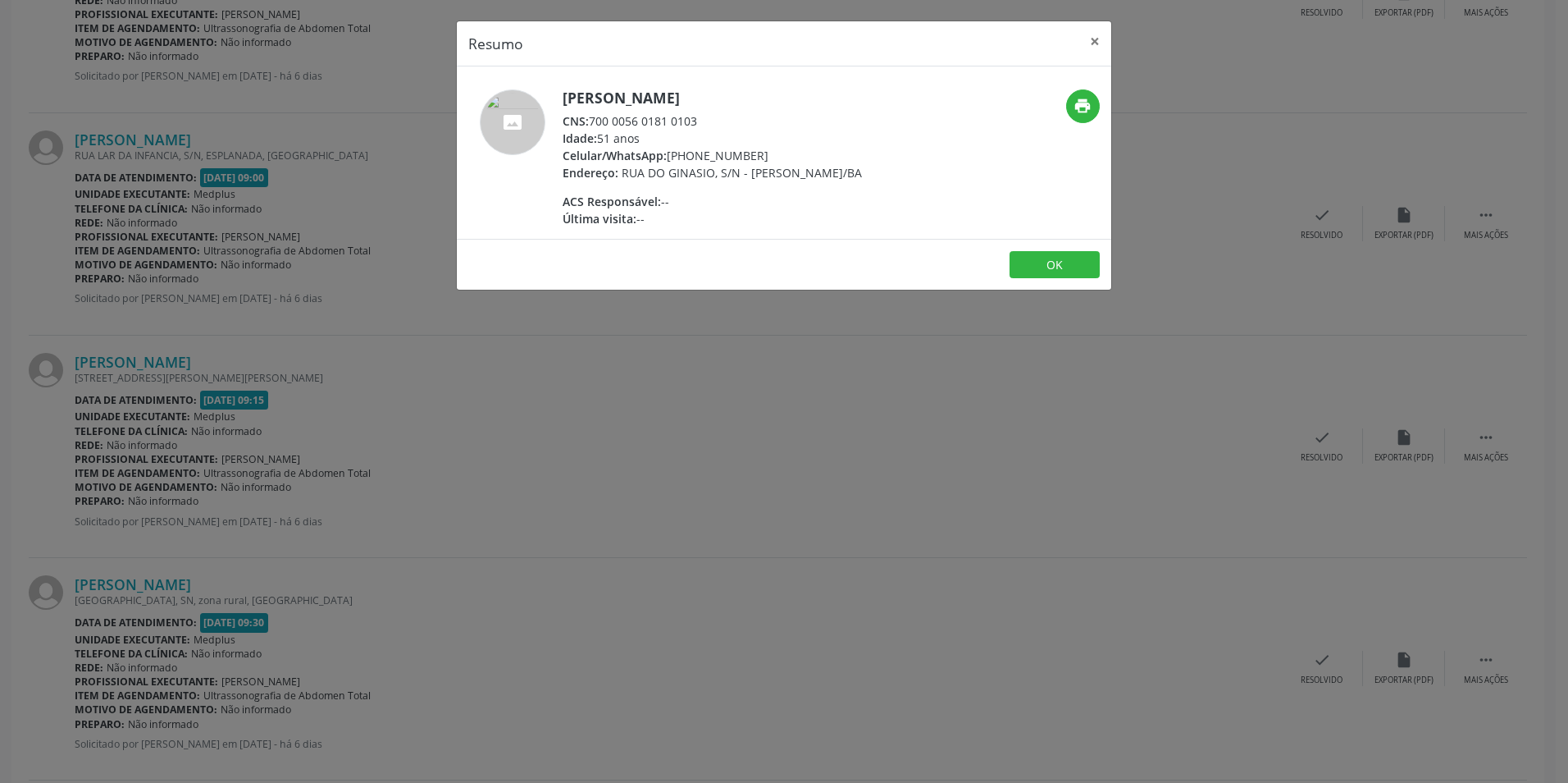
click at [799, 391] on div "Resumo × [PERSON_NAME] CNS: 700 0056 0181 0103 Idade: 51 anos Celular/WhatsApp:…" at bounding box center [784, 391] width 1568 height 783
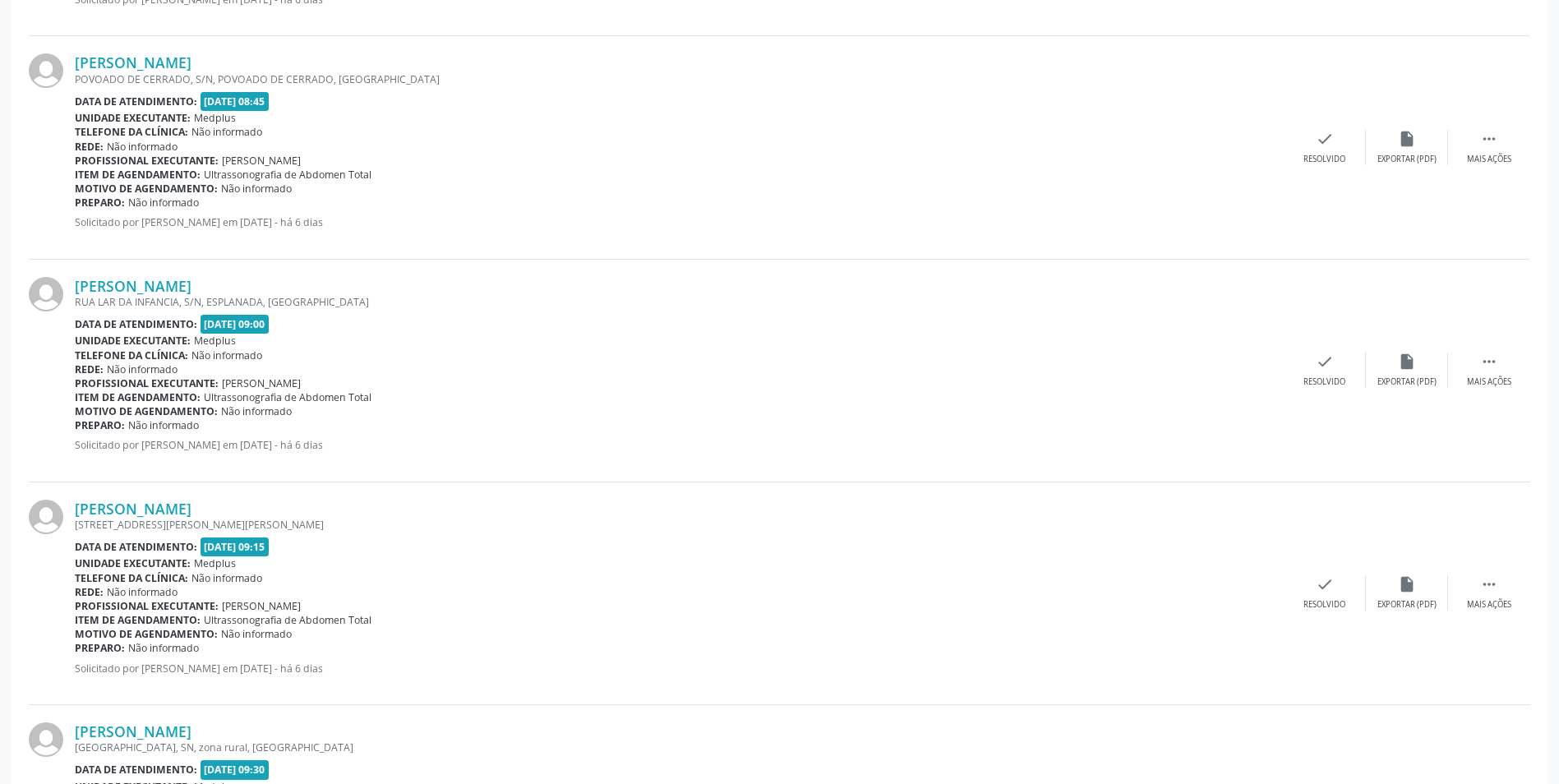
scroll to position [1106, 0]
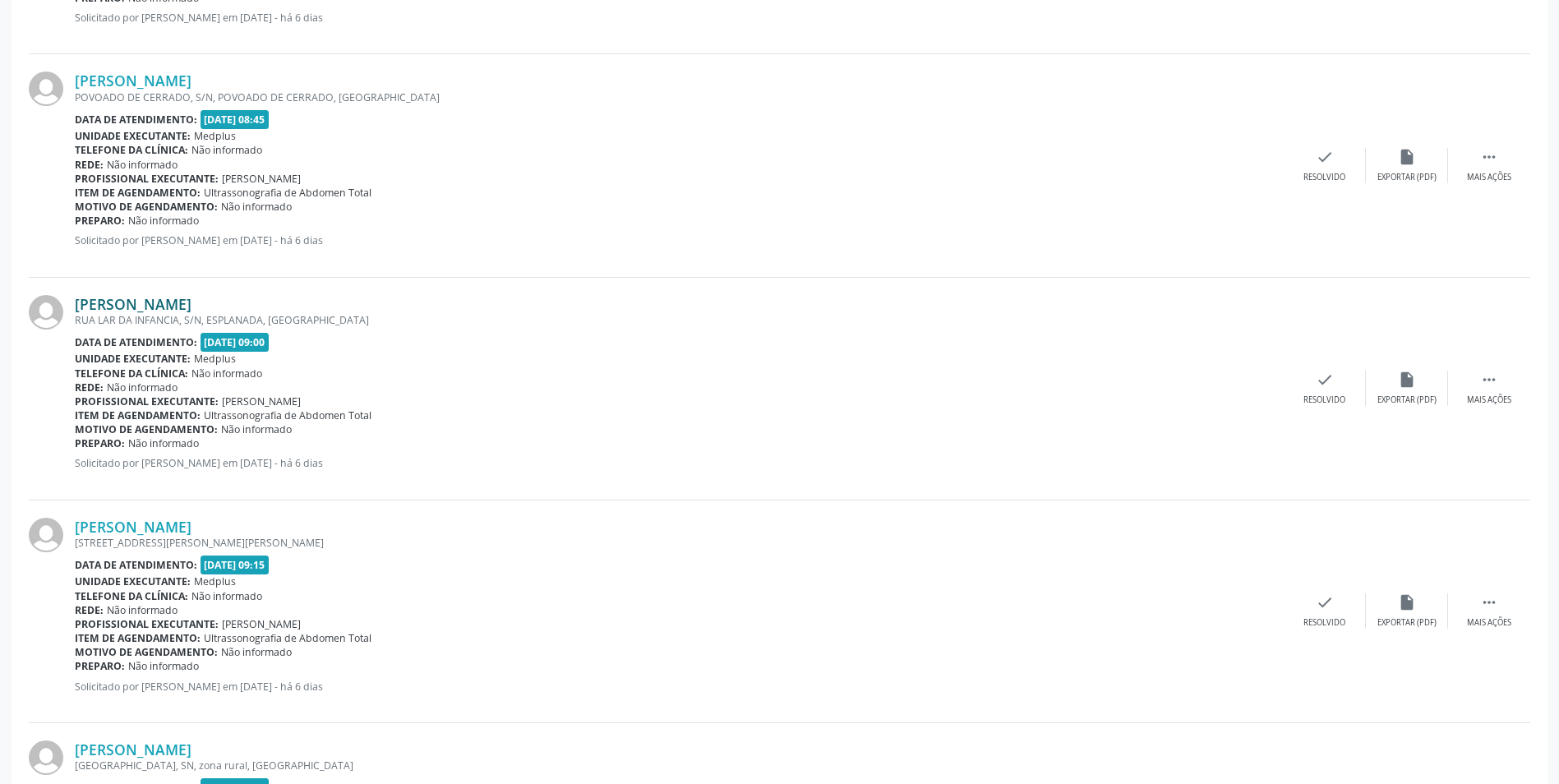
click at [191, 308] on link "[PERSON_NAME]" at bounding box center [133, 303] width 117 height 18
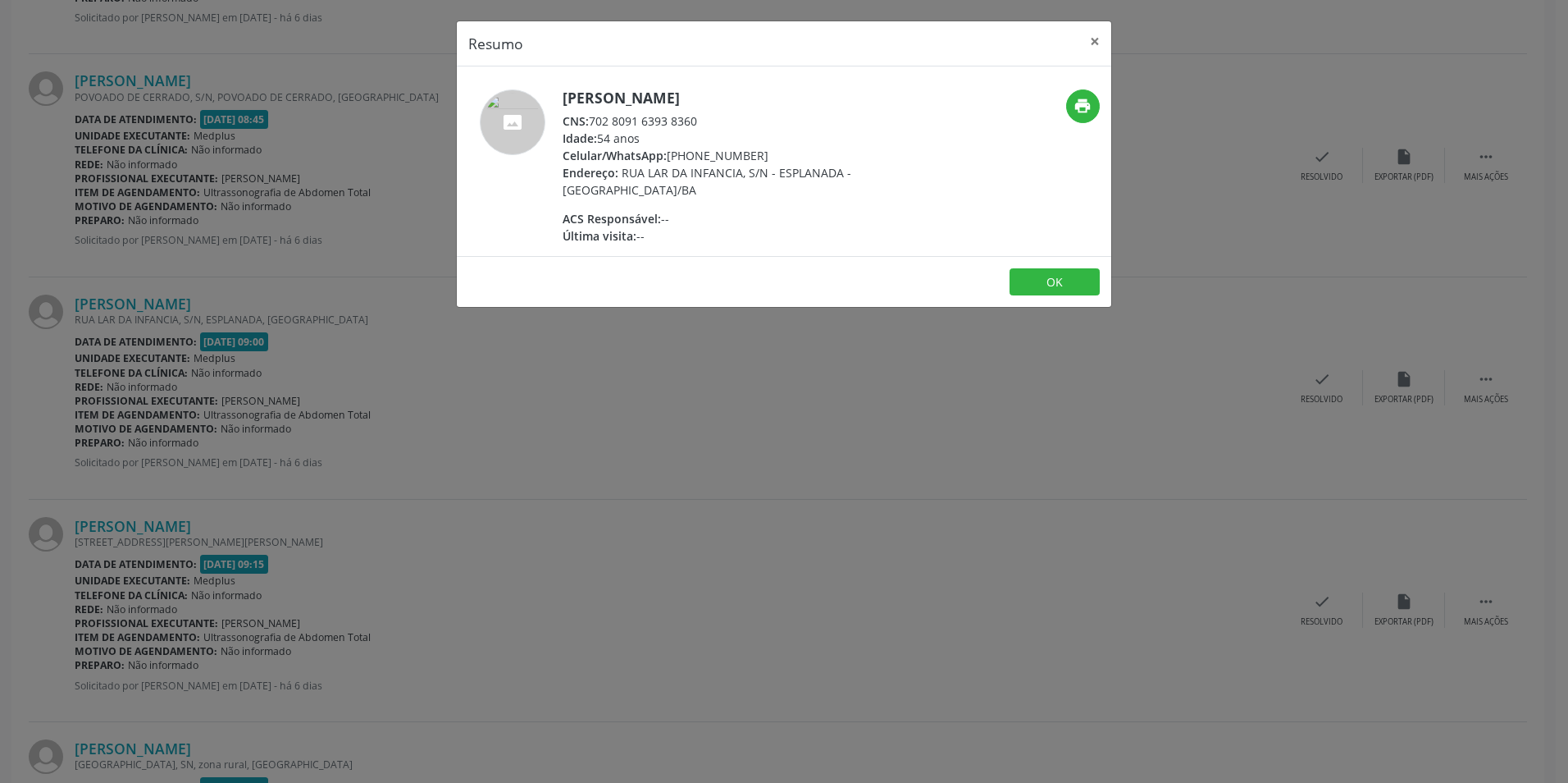
click at [581, 388] on div "Resumo × [PERSON_NAME] CNS: 702 8091 6393 8360 Idade: 54 anos Celular/WhatsApp:…" at bounding box center [784, 391] width 1568 height 783
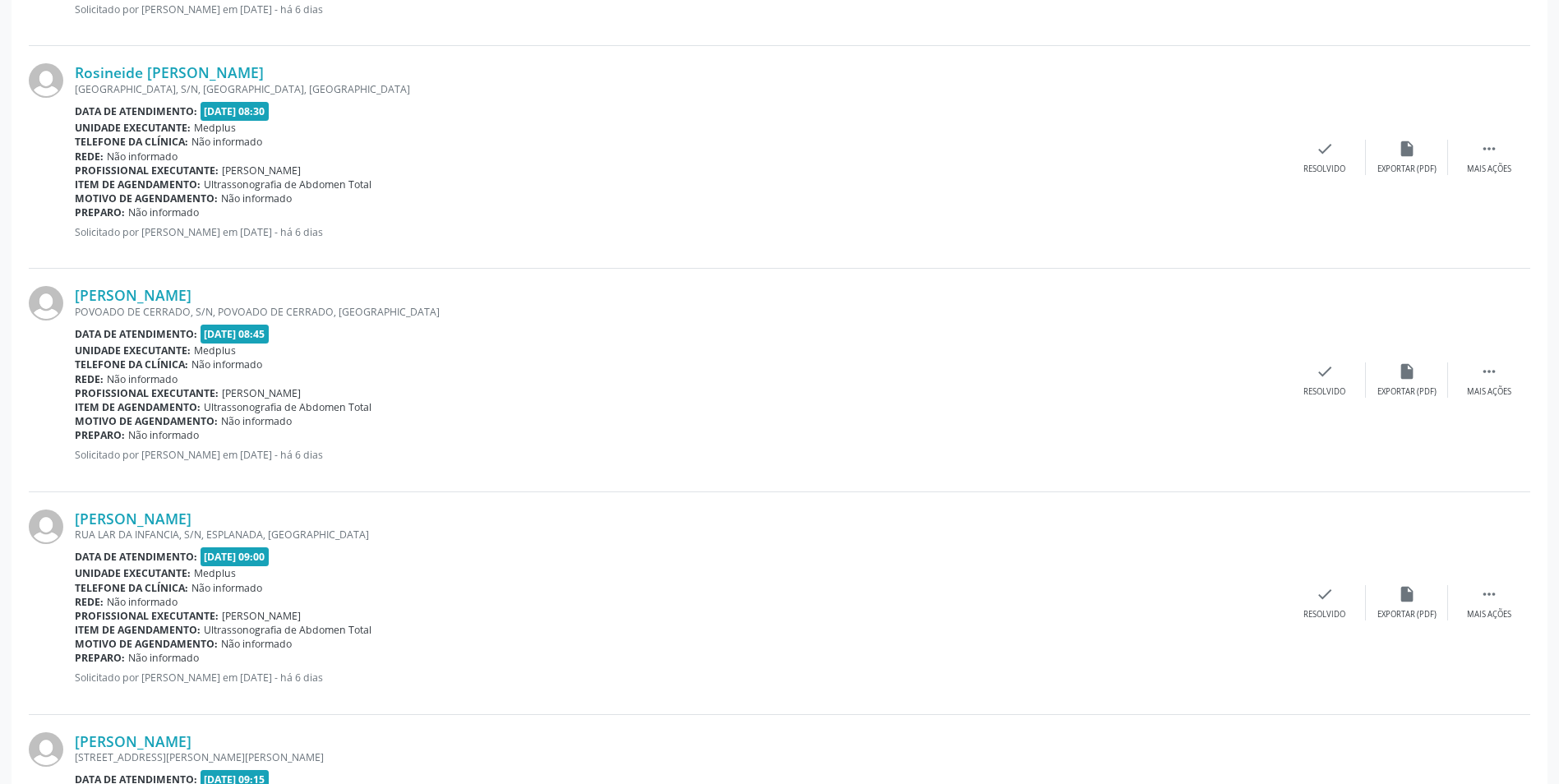
scroll to position [860, 0]
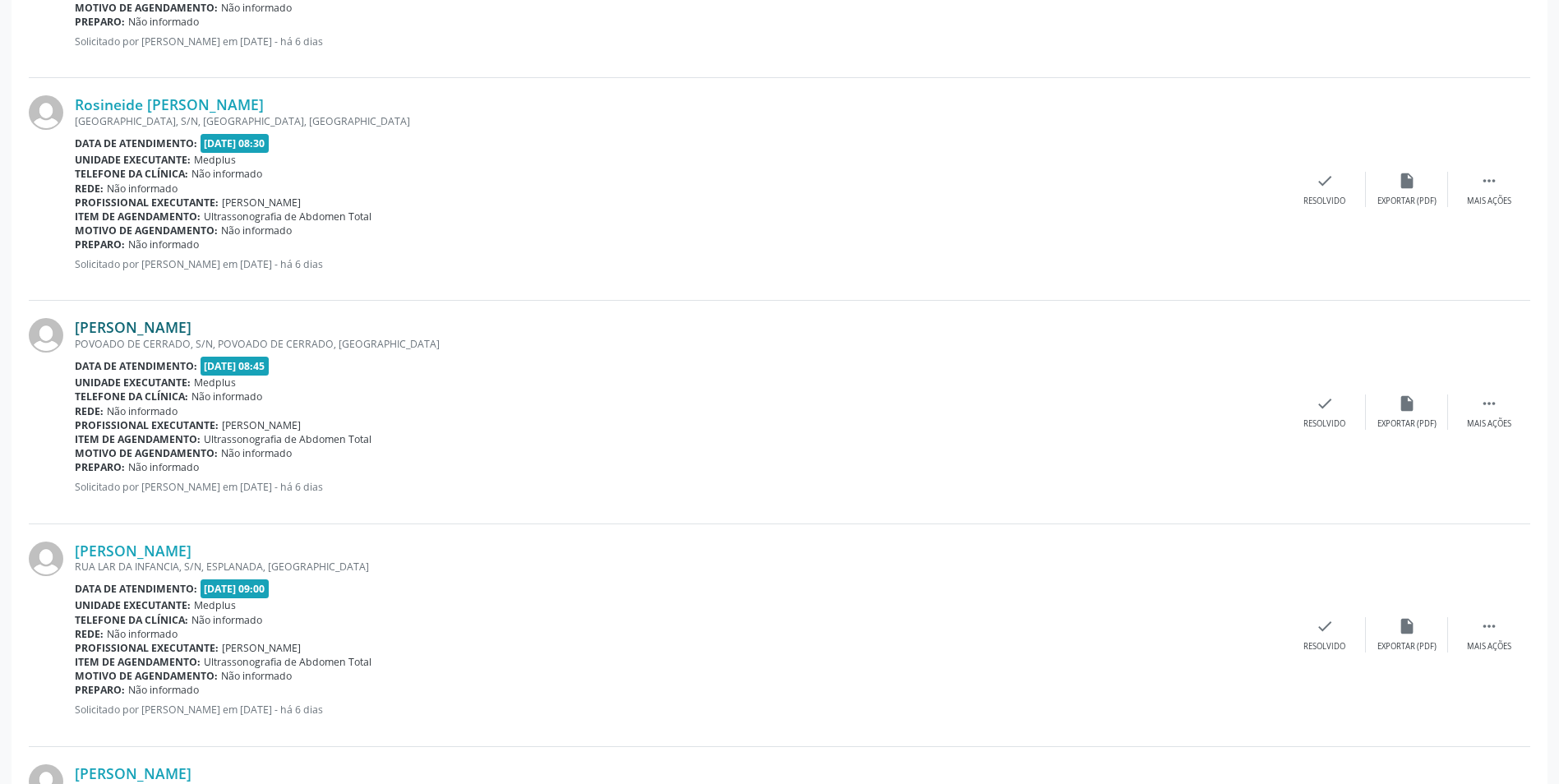
click at [191, 324] on link "[PERSON_NAME]" at bounding box center [133, 327] width 117 height 18
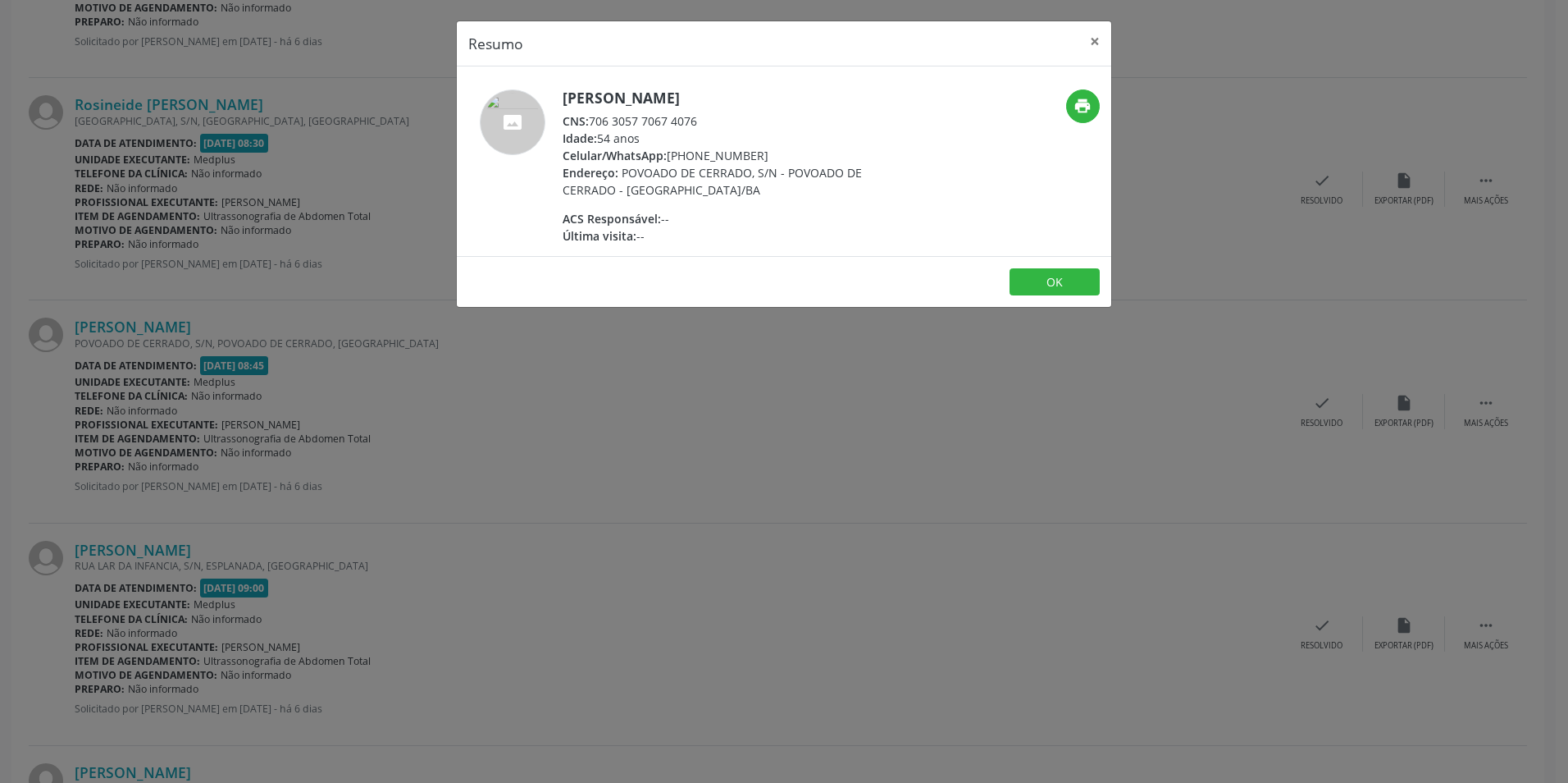
click at [614, 335] on div "Resumo × [PERSON_NAME] CNS: 706 3057 7067 4076 Idade: 54 anos Celular/WhatsApp:…" at bounding box center [784, 391] width 1568 height 783
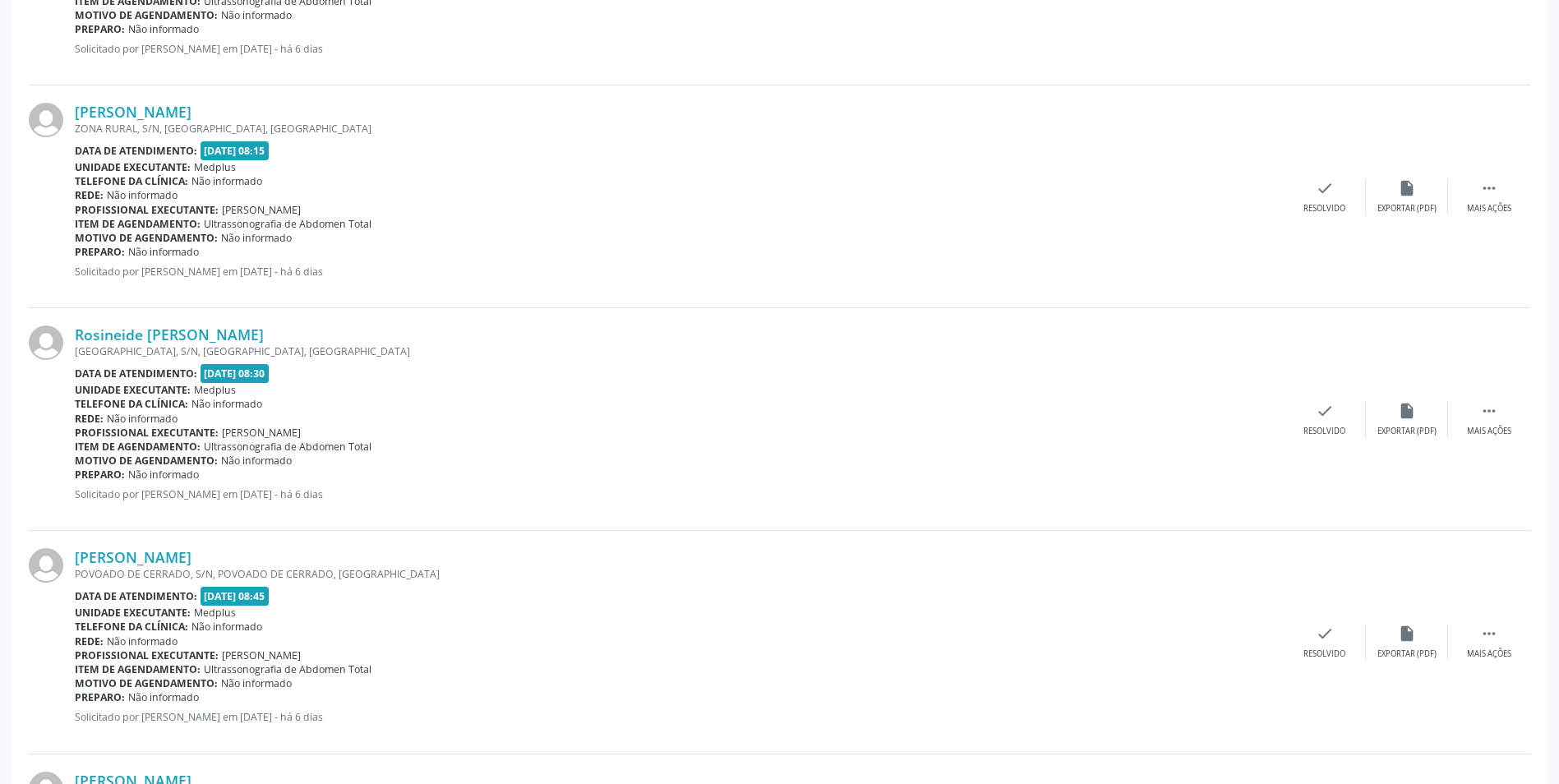
scroll to position [531, 0]
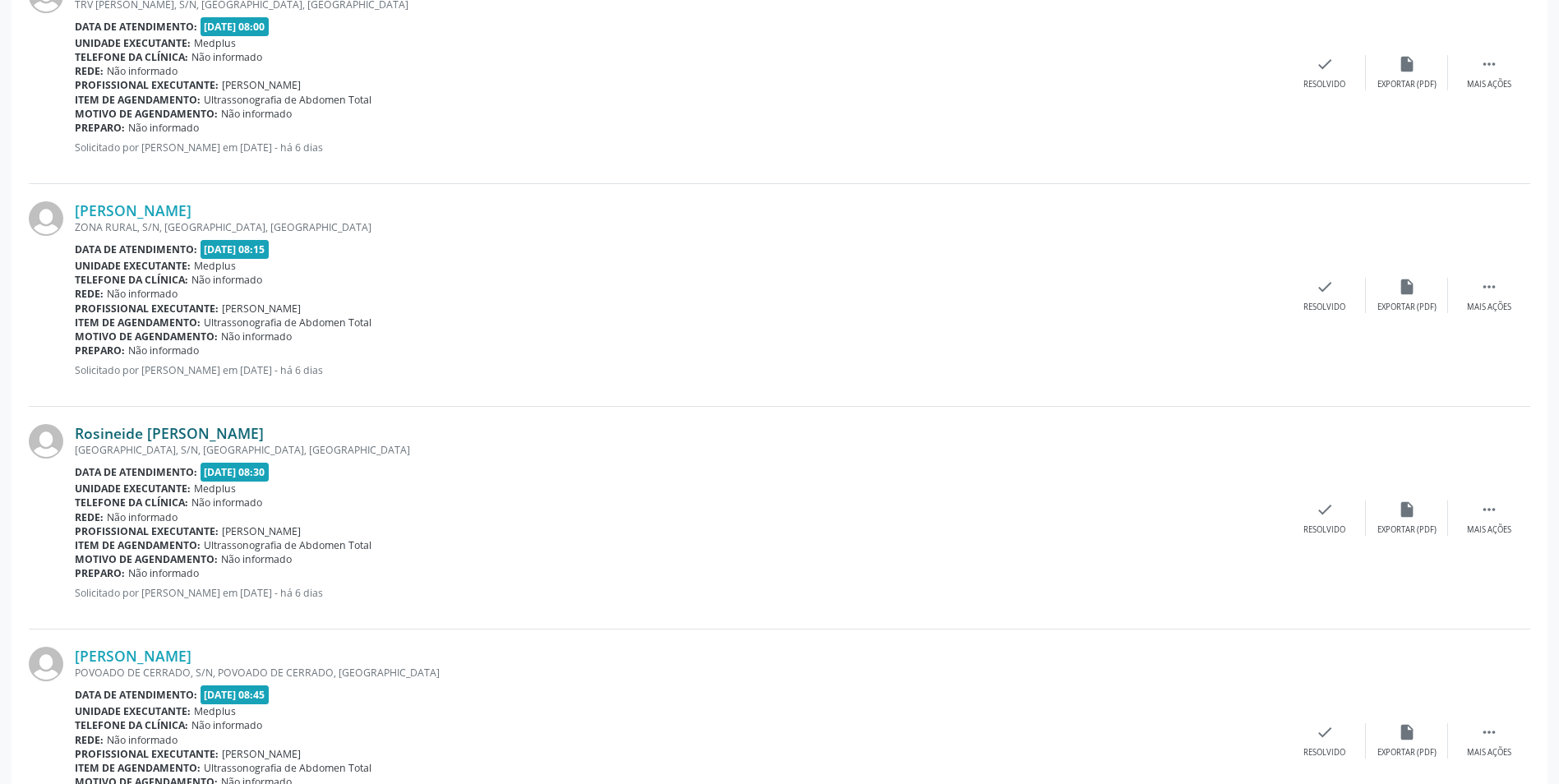
click at [221, 430] on link "Rosineide [PERSON_NAME]" at bounding box center [169, 432] width 189 height 18
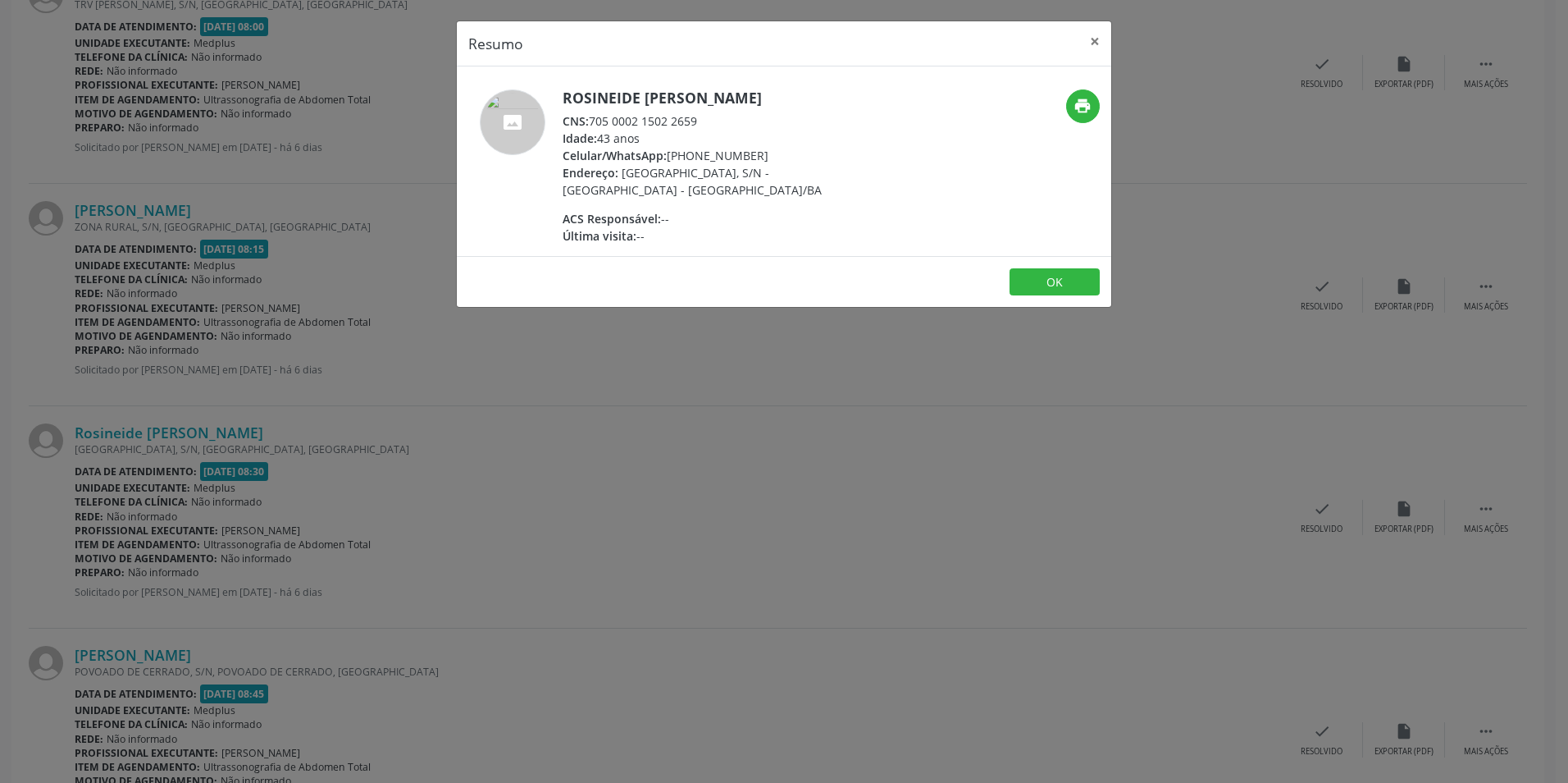
click at [848, 453] on div "Resumo × Rosineide [PERSON_NAME] CNS: 705 0002 1502 2659 Idade: 43 anos Celular…" at bounding box center [784, 391] width 1568 height 783
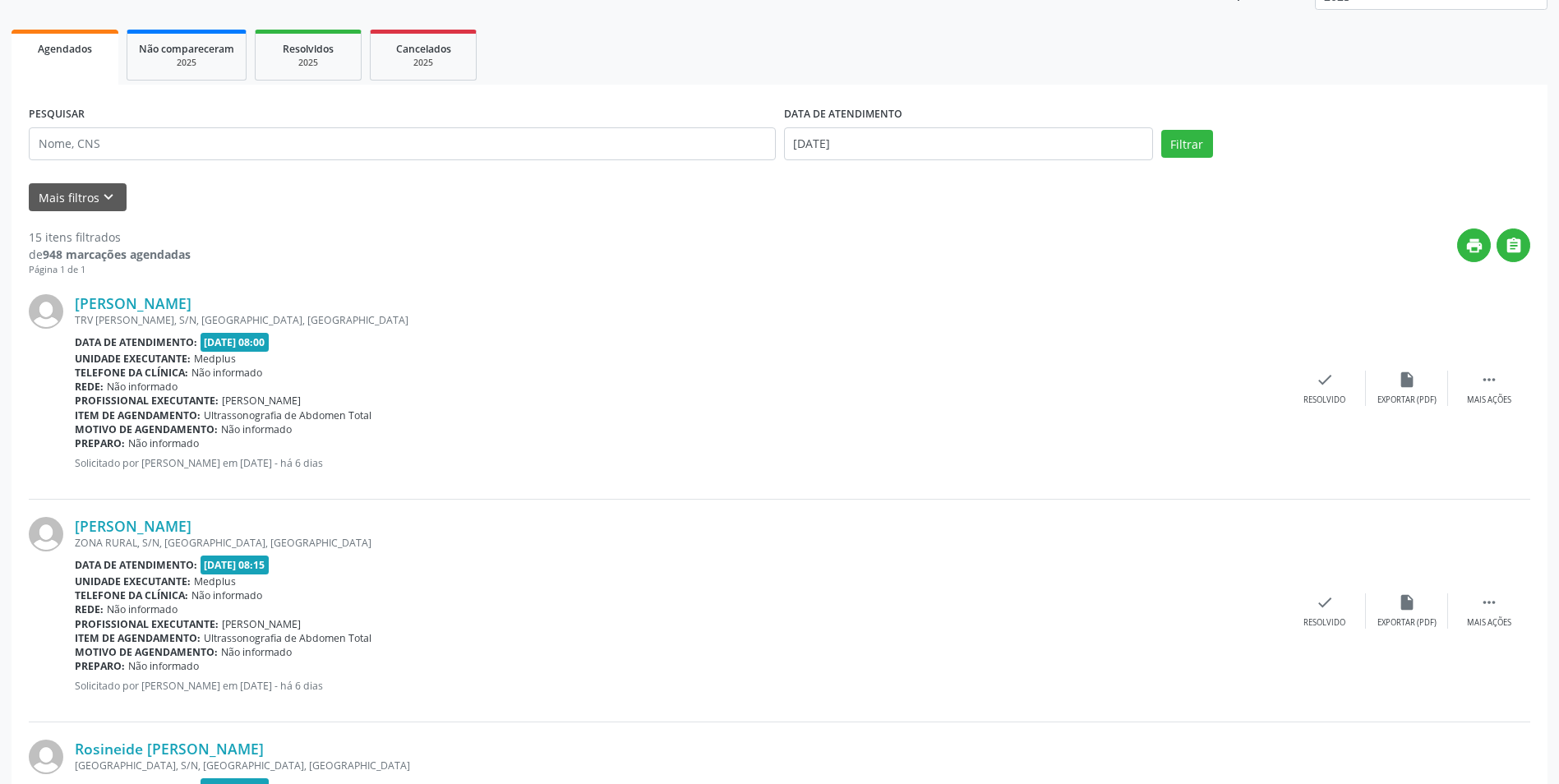
scroll to position [203, 0]
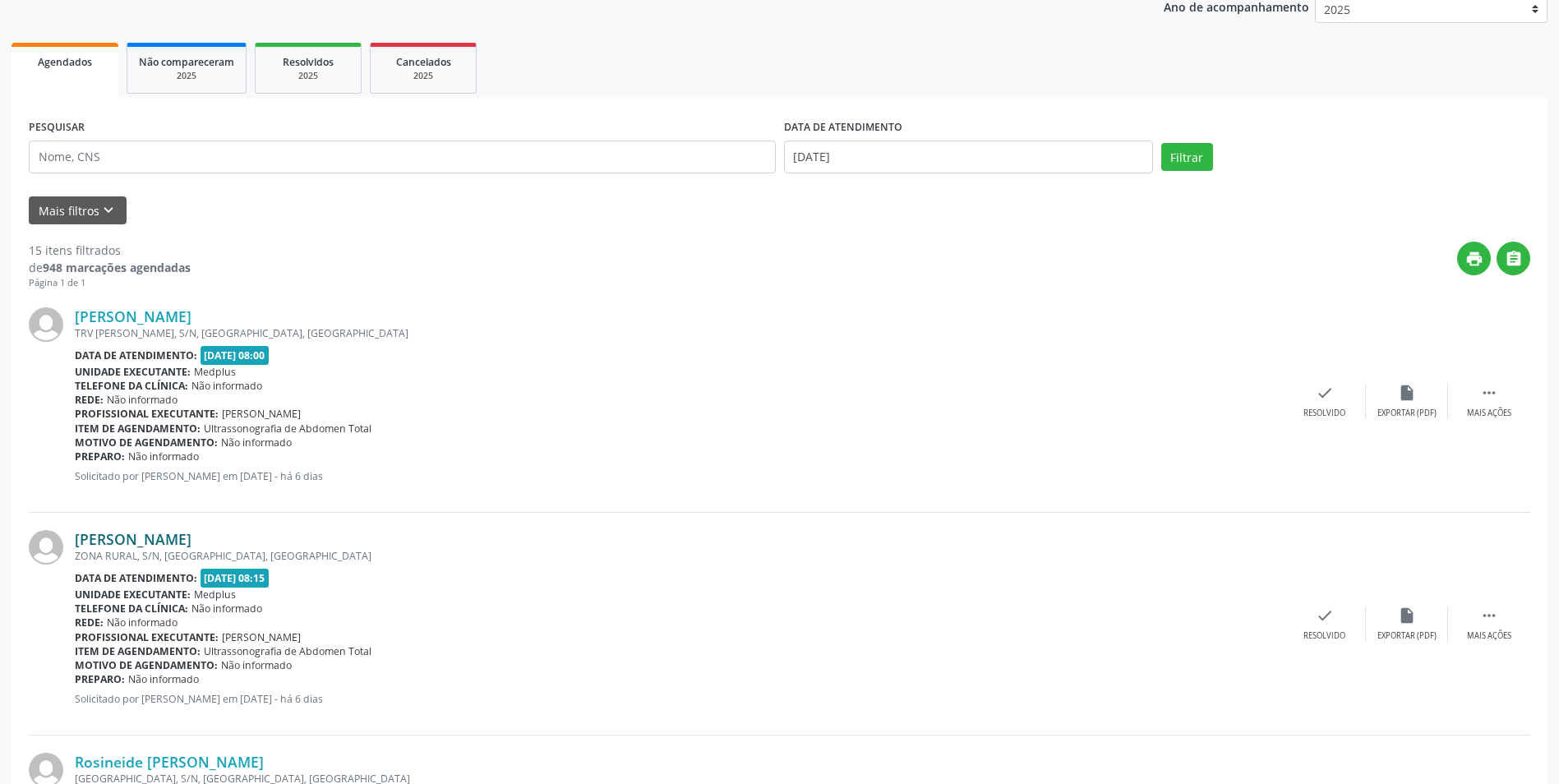
click at [181, 545] on link "[PERSON_NAME]" at bounding box center [133, 539] width 117 height 18
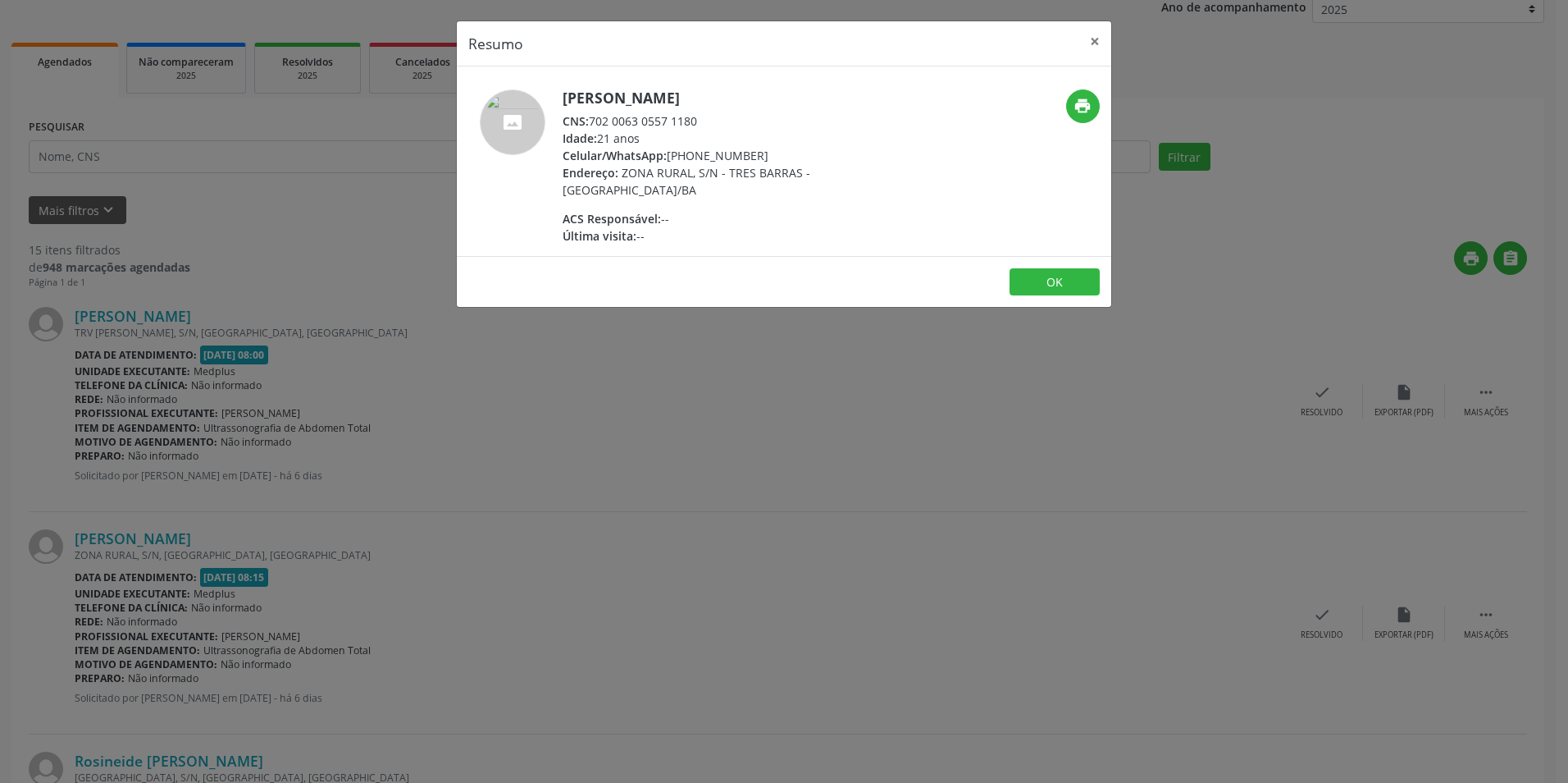
click at [580, 348] on div "Resumo × [PERSON_NAME] CNS: 702 0063 0557 1180 Idade: 21 anos Celular/WhatsApp:…" at bounding box center [784, 391] width 1568 height 783
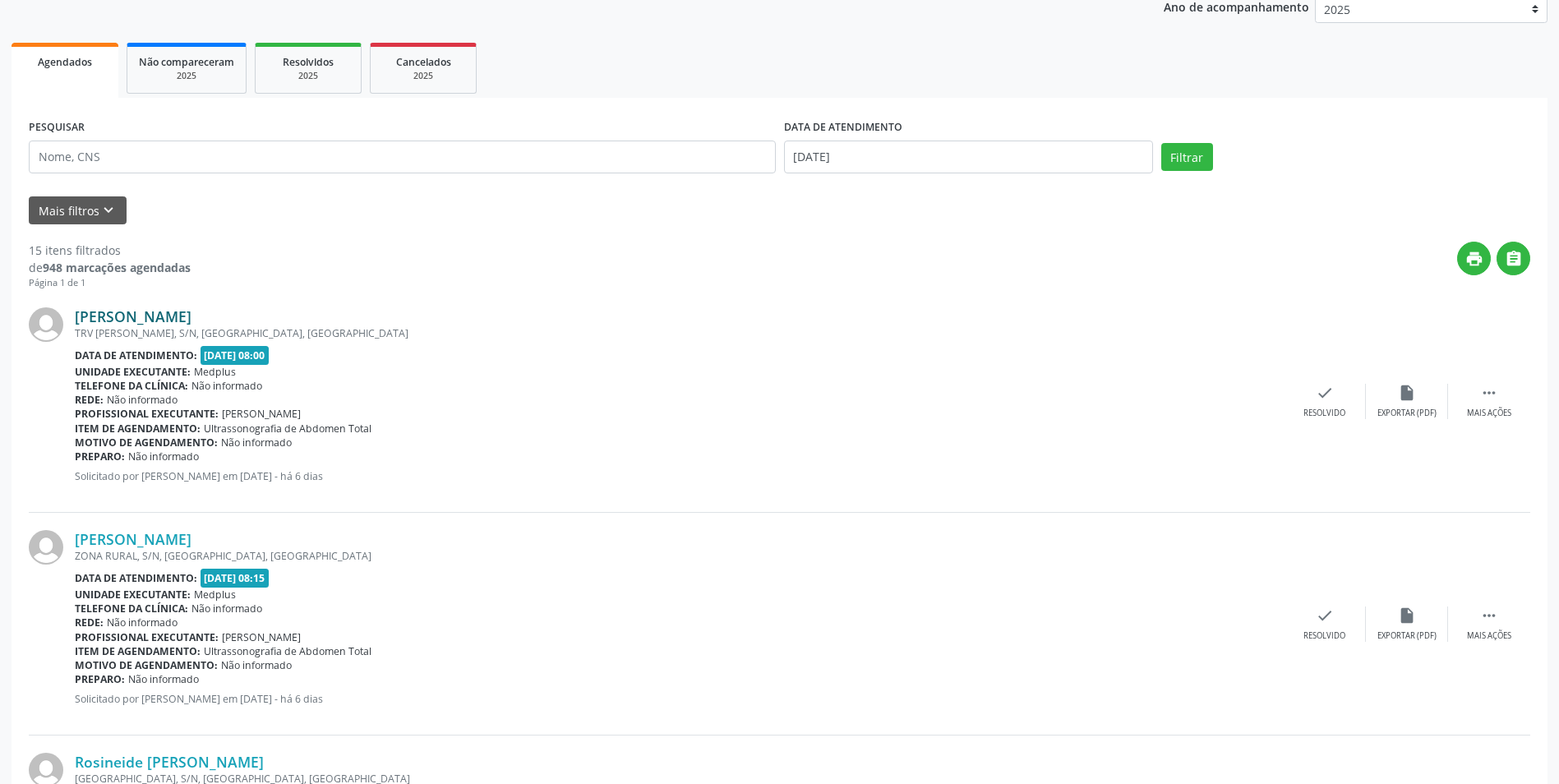
click at [115, 314] on link "[PERSON_NAME]" at bounding box center [133, 316] width 117 height 18
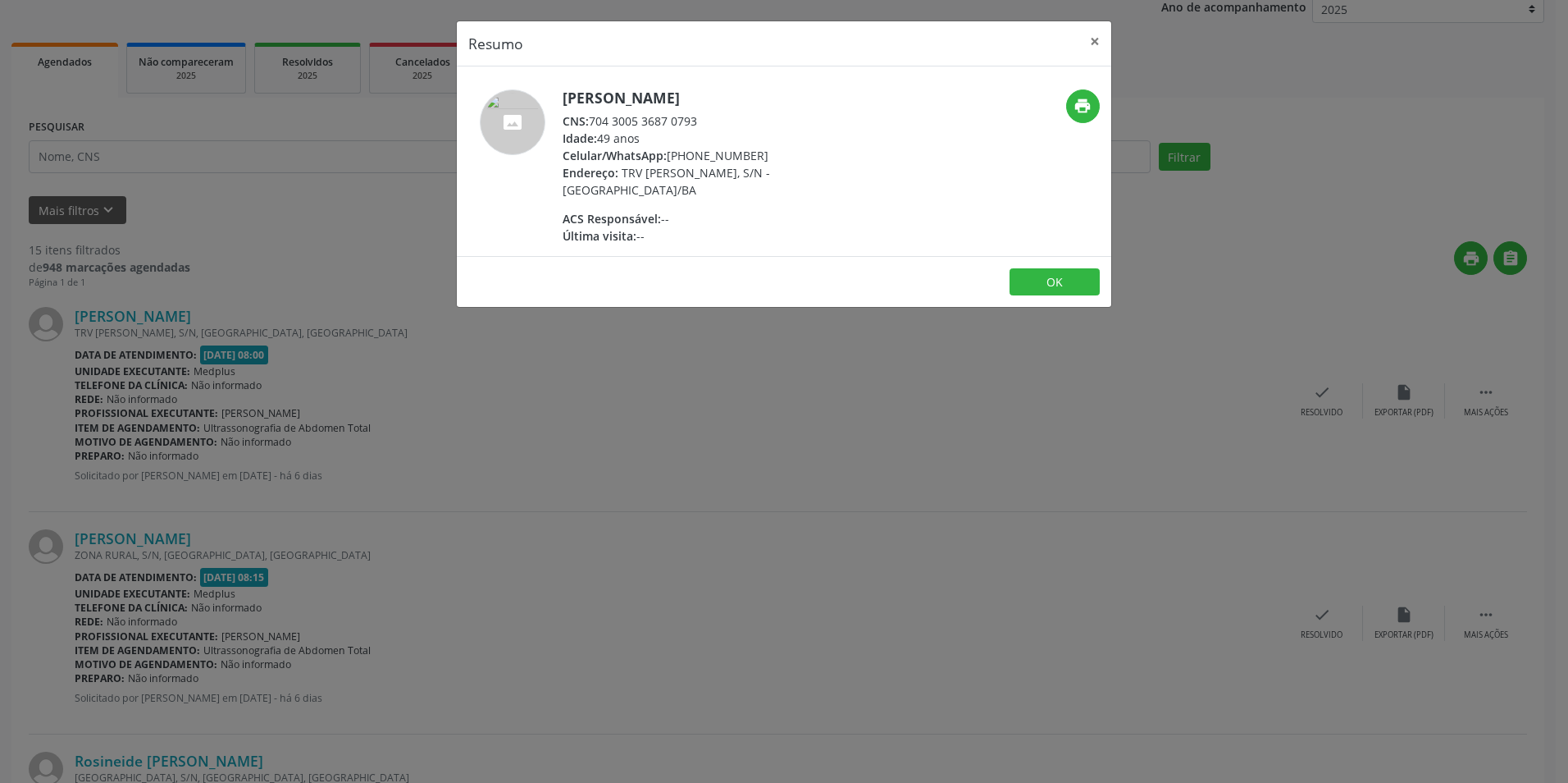
click at [858, 318] on div "Resumo × [PERSON_NAME] CNS: 704 3005 3687 0793 Idade: 49 anos Celular/WhatsApp:…" at bounding box center [784, 391] width 1568 height 783
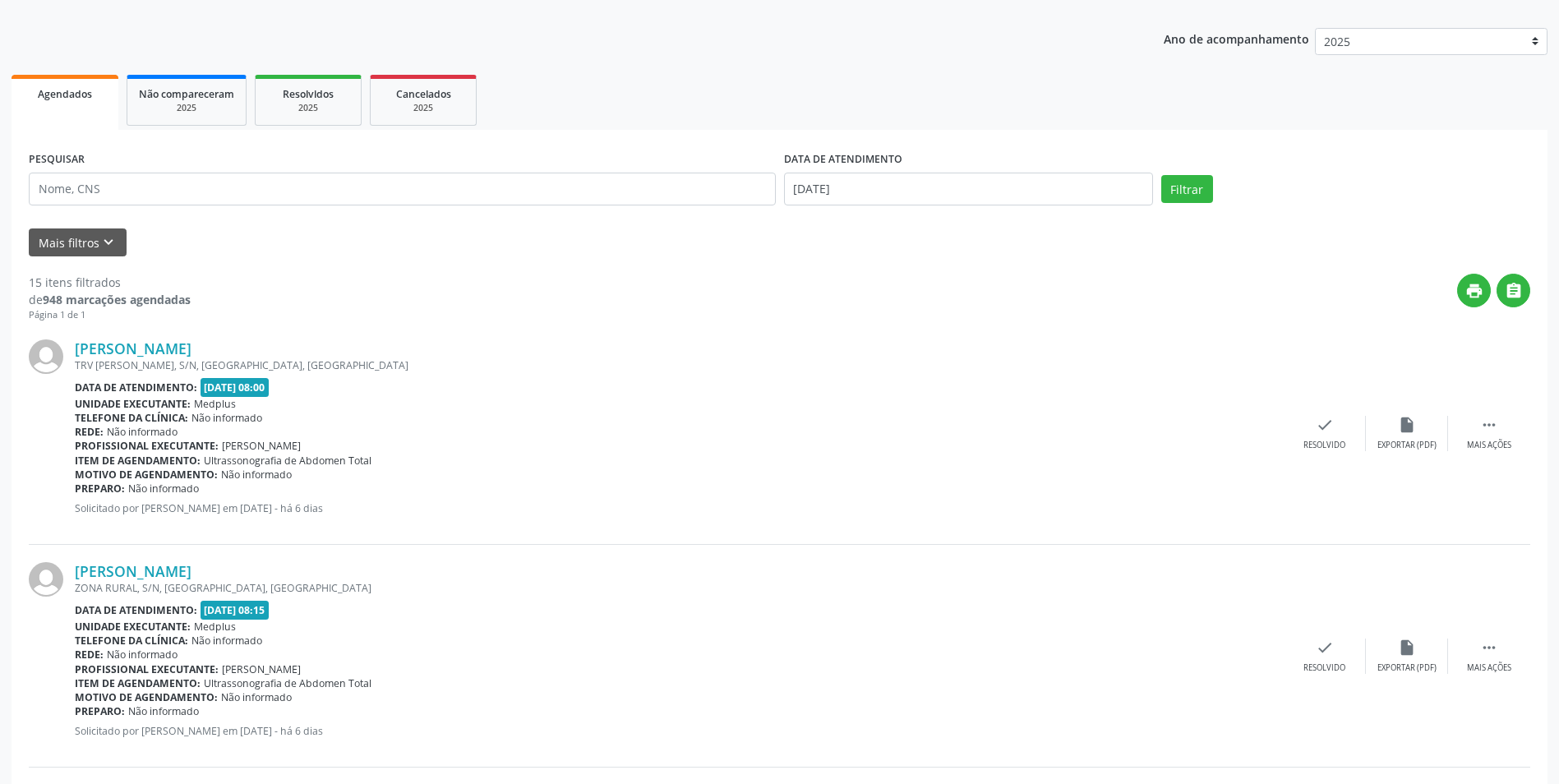
scroll to position [0, 0]
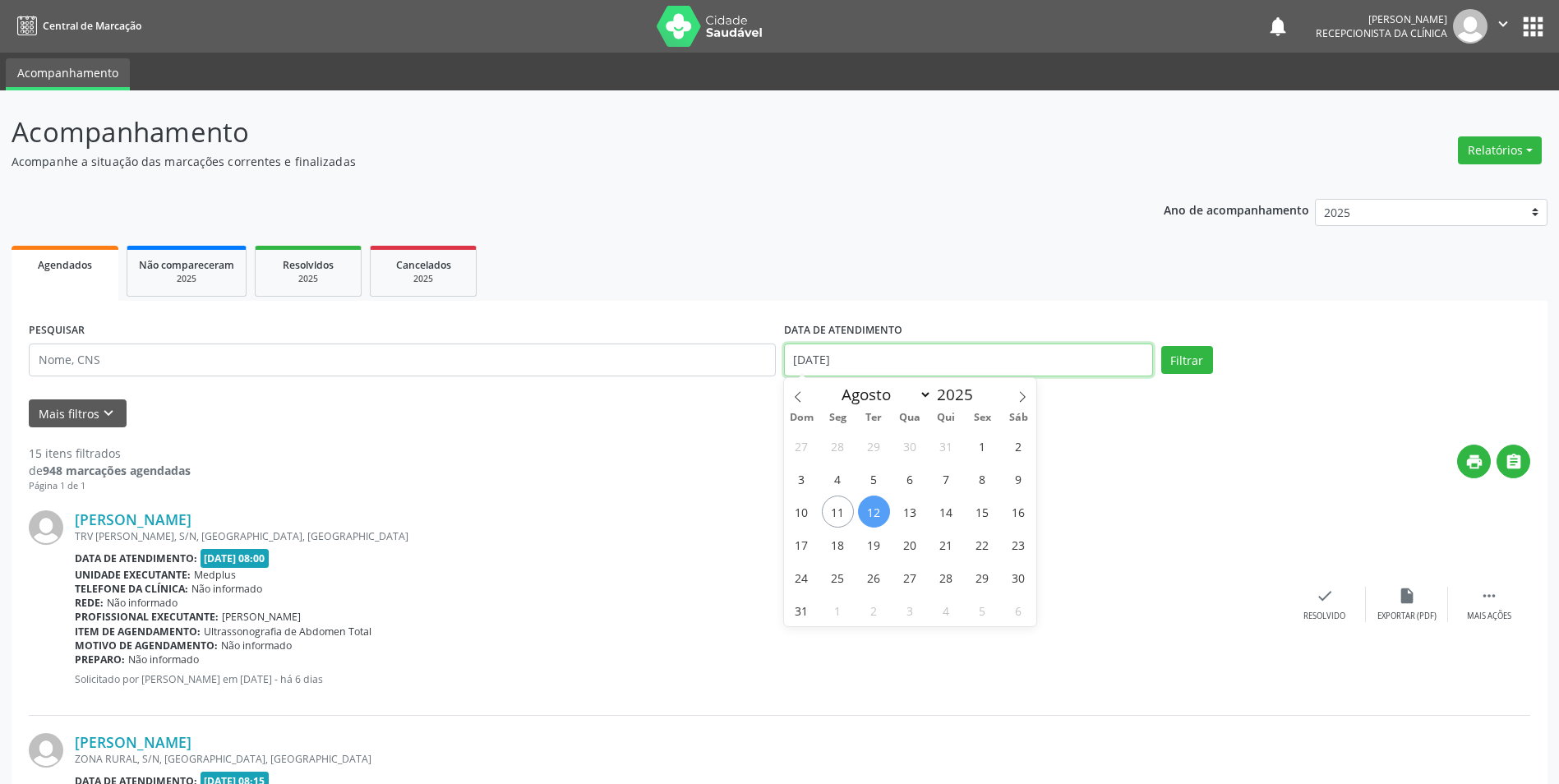
click at [988, 368] on input "[DATE]" at bounding box center [969, 359] width 369 height 33
click at [846, 514] on span "11" at bounding box center [837, 511] width 32 height 32
type input "[DATE]"
click at [845, 518] on span "11" at bounding box center [837, 511] width 32 height 32
click at [1195, 348] on button "Filtrar" at bounding box center [1186, 359] width 51 height 28
